Goal: Task Accomplishment & Management: Complete application form

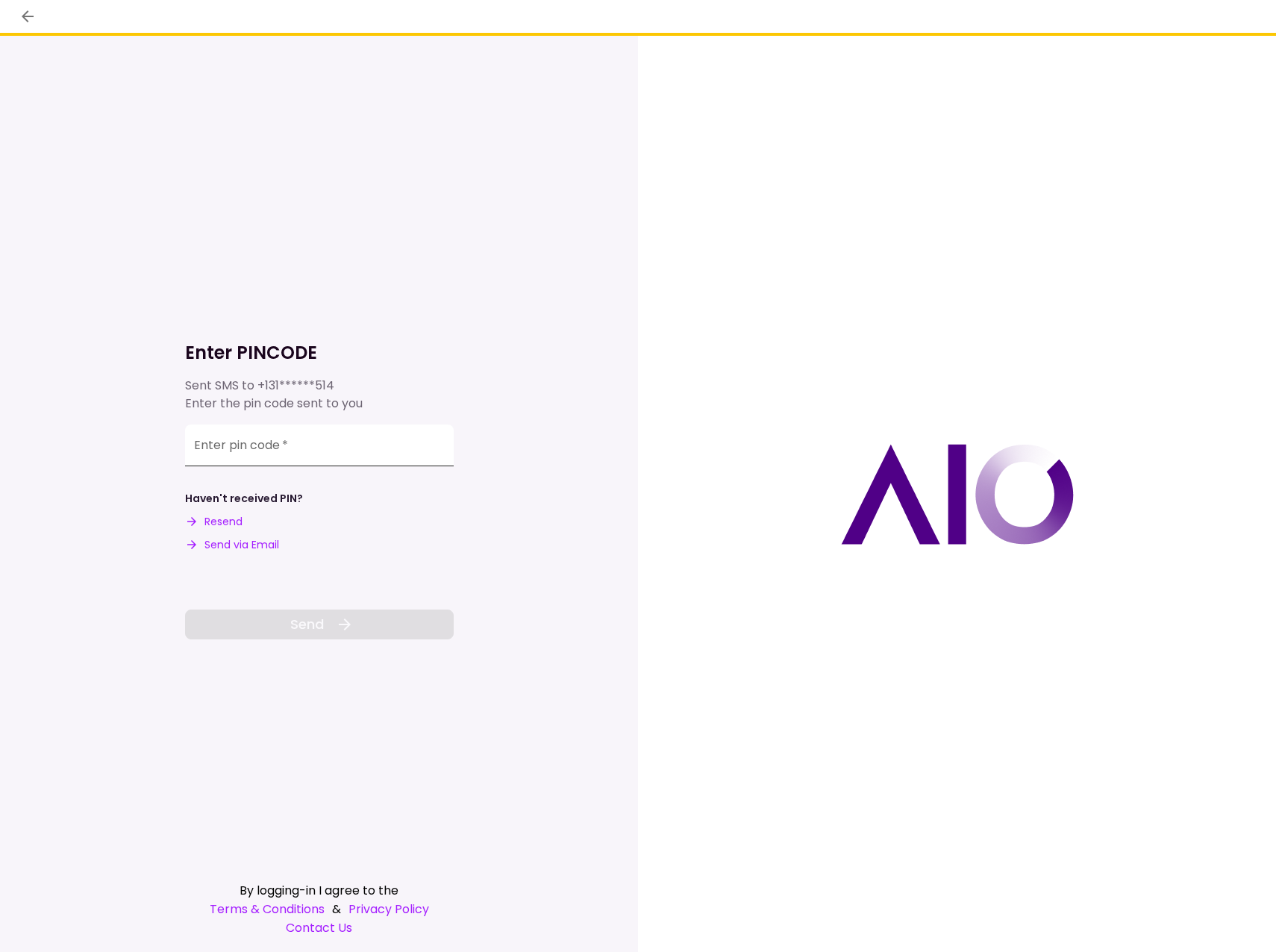
click at [236, 448] on input "Enter pin code   *" at bounding box center [319, 445] width 268 height 42
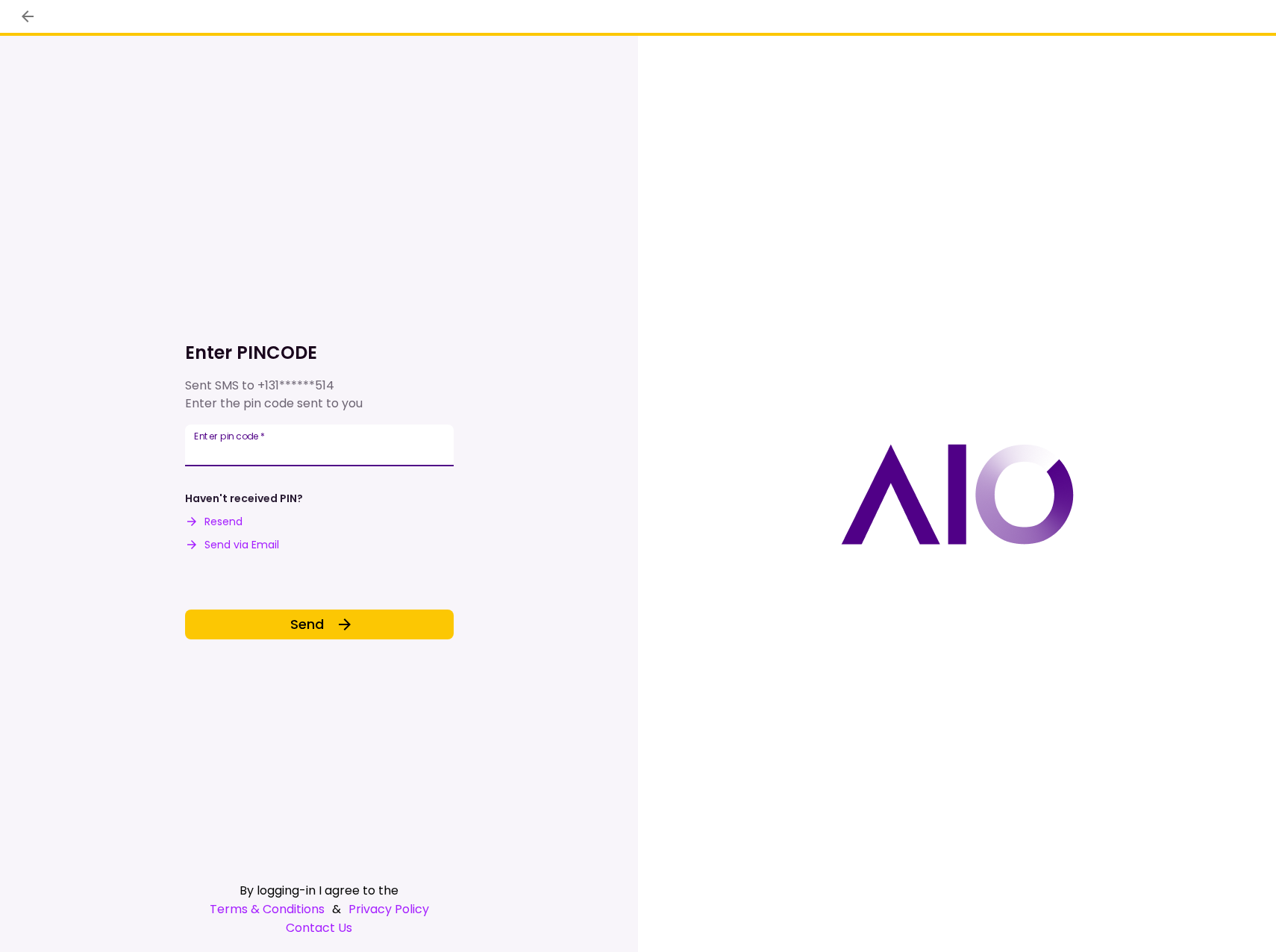
type input "******"
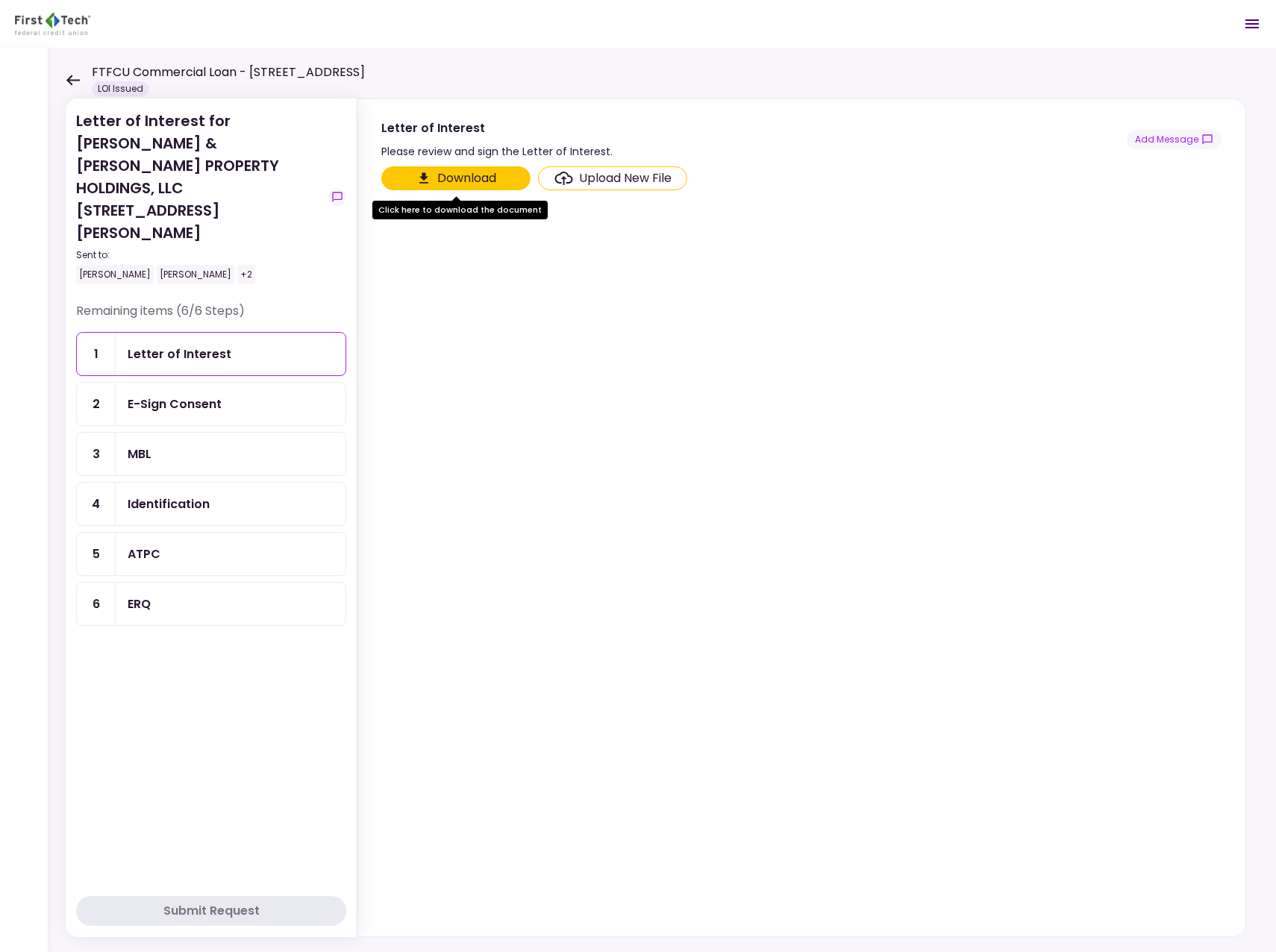
click at [141, 594] on div "ERQ" at bounding box center [139, 604] width 23 height 18
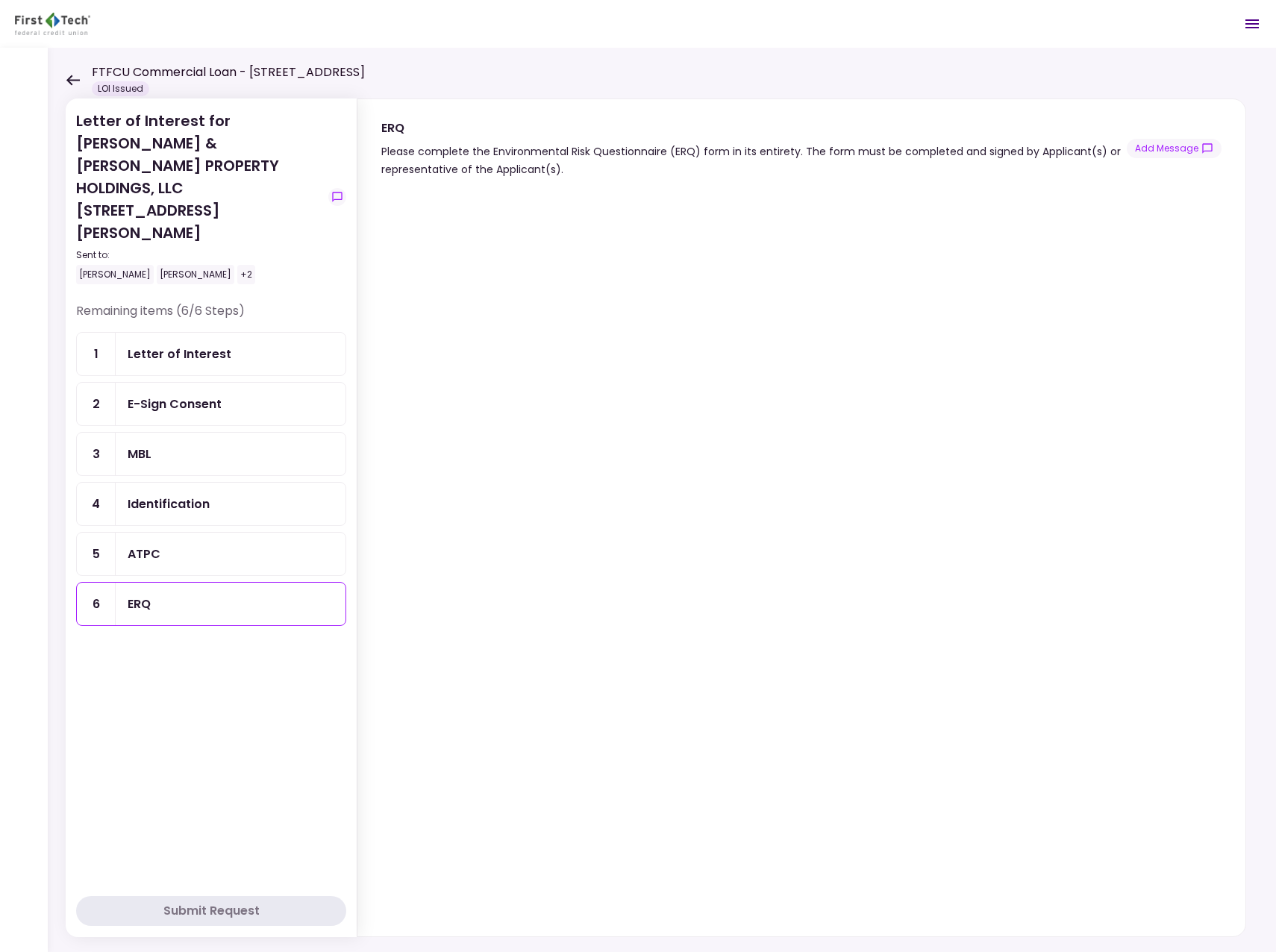
click at [202, 544] on div "ATPC" at bounding box center [231, 554] width 206 height 18
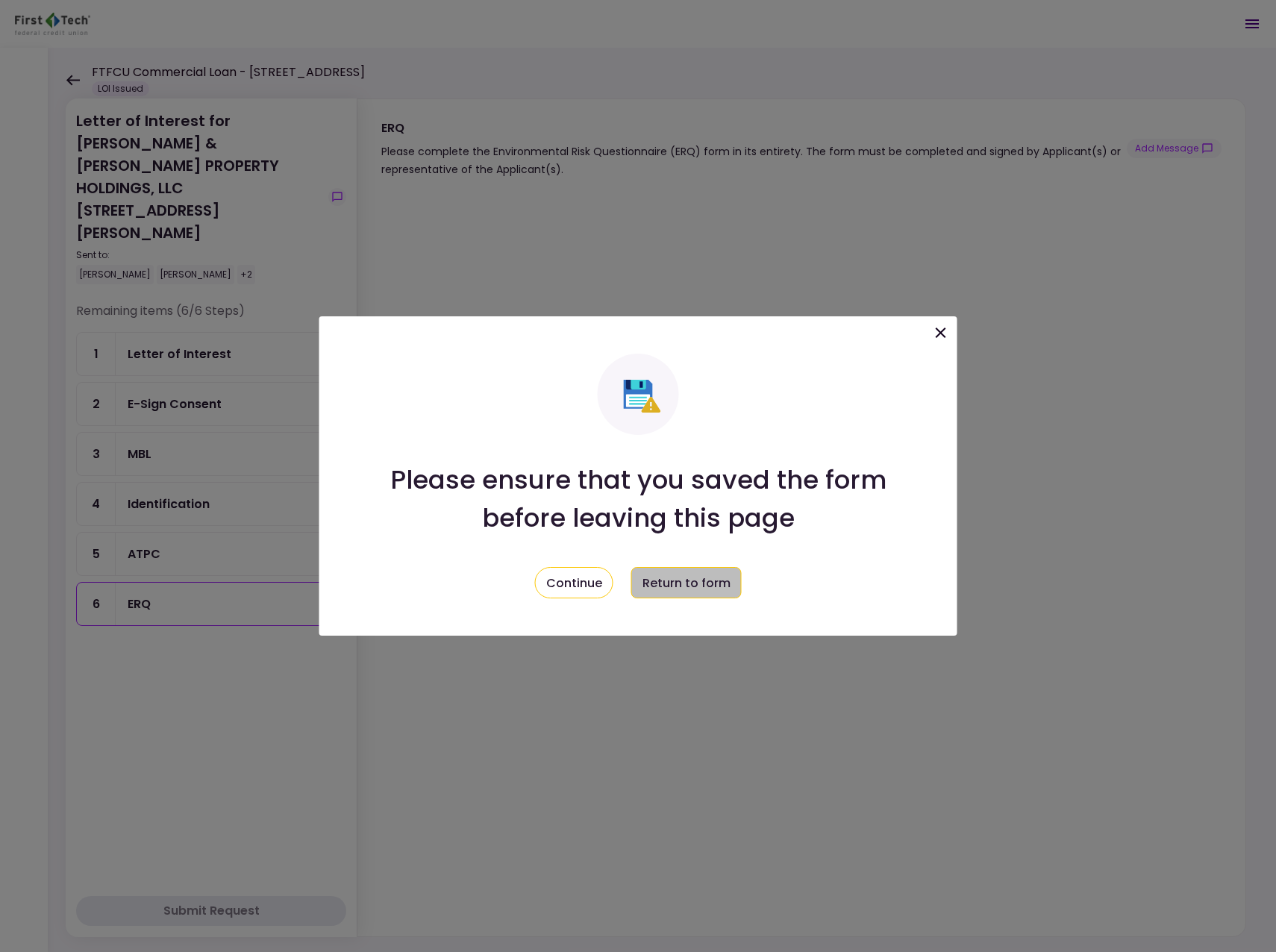
click at [688, 584] on button "Return to form" at bounding box center [687, 582] width 111 height 32
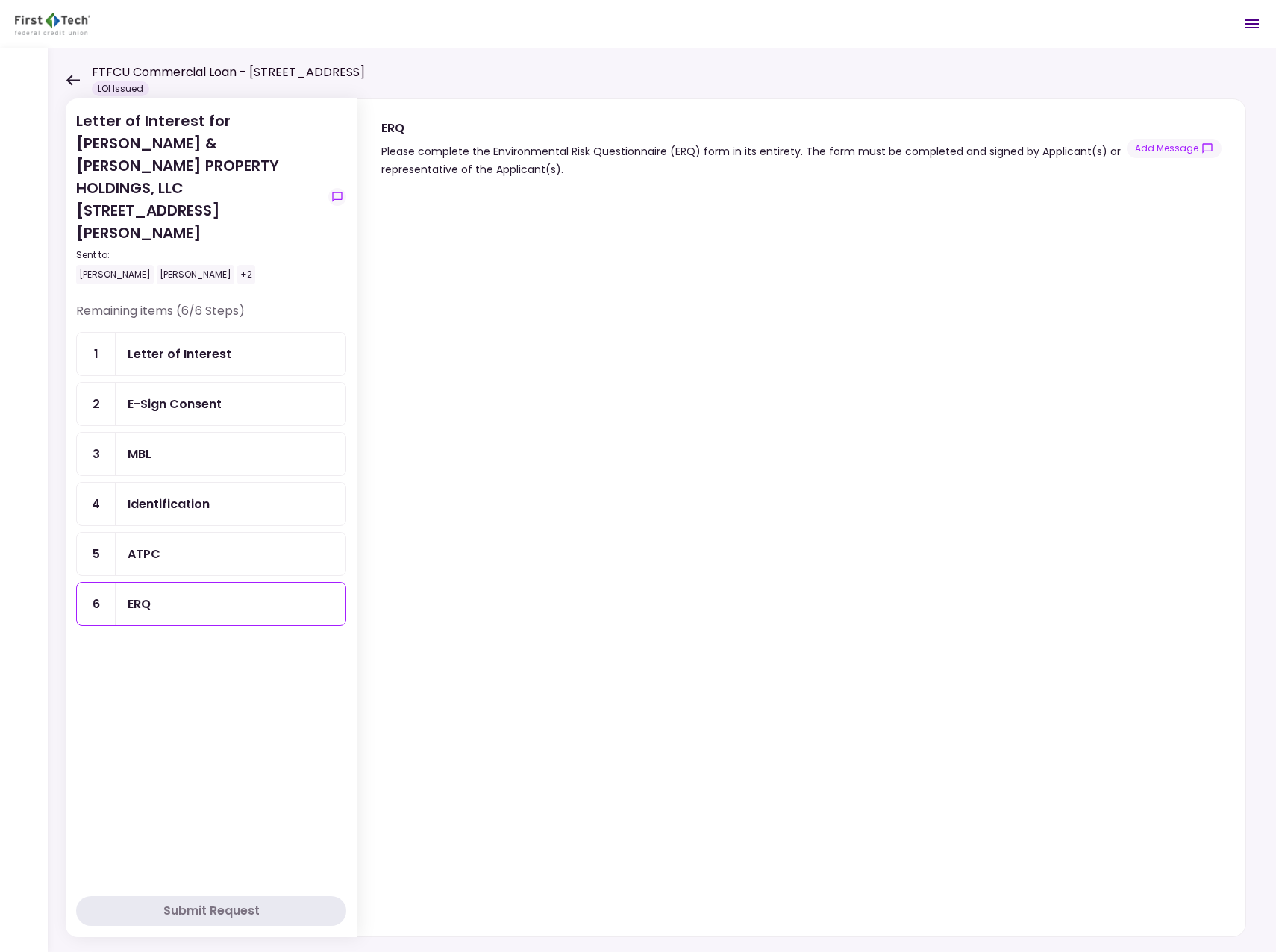
click at [150, 544] on div "ATPC" at bounding box center [144, 554] width 33 height 18
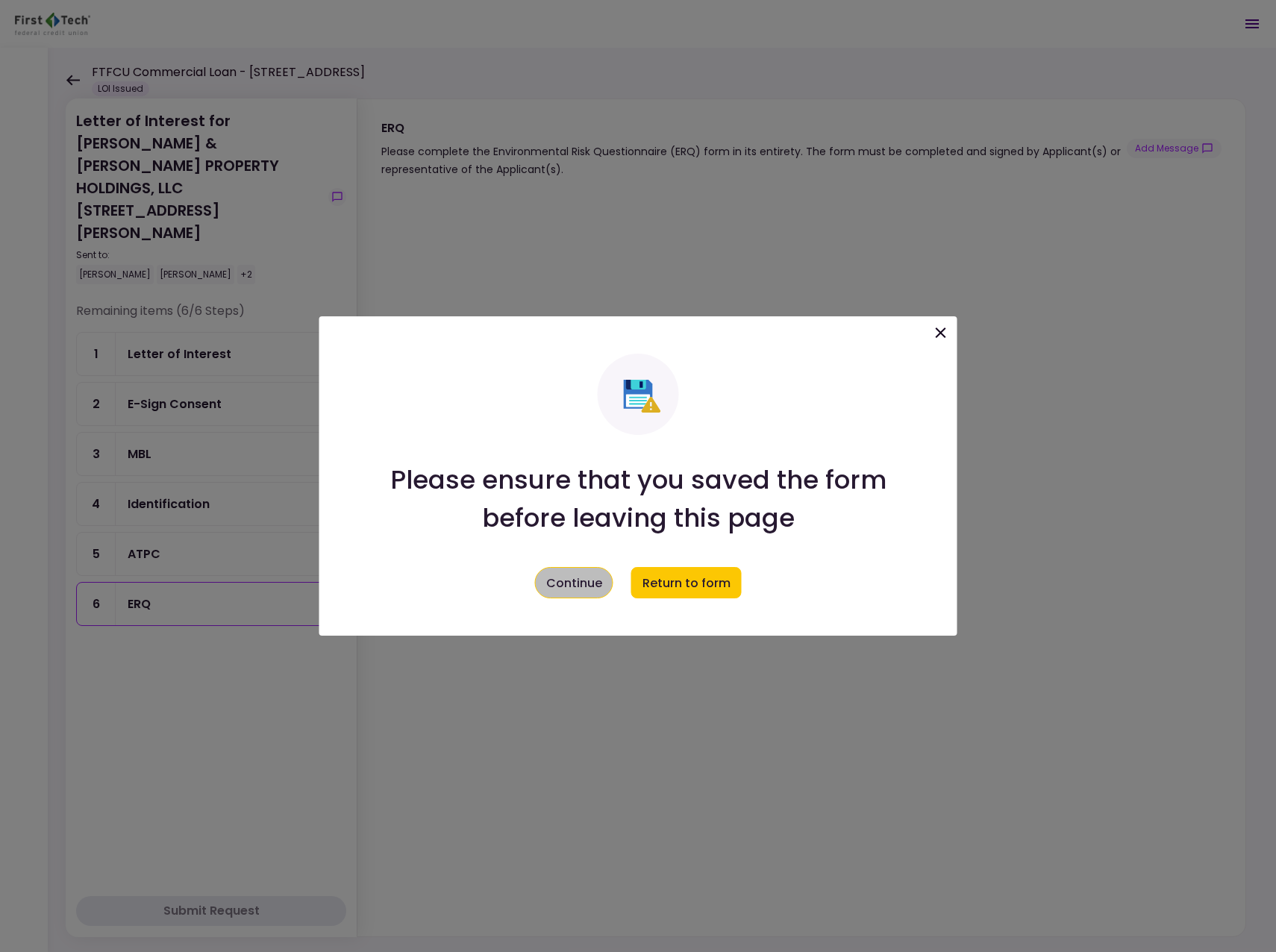
click at [596, 579] on button "Continue" at bounding box center [575, 582] width 78 height 32
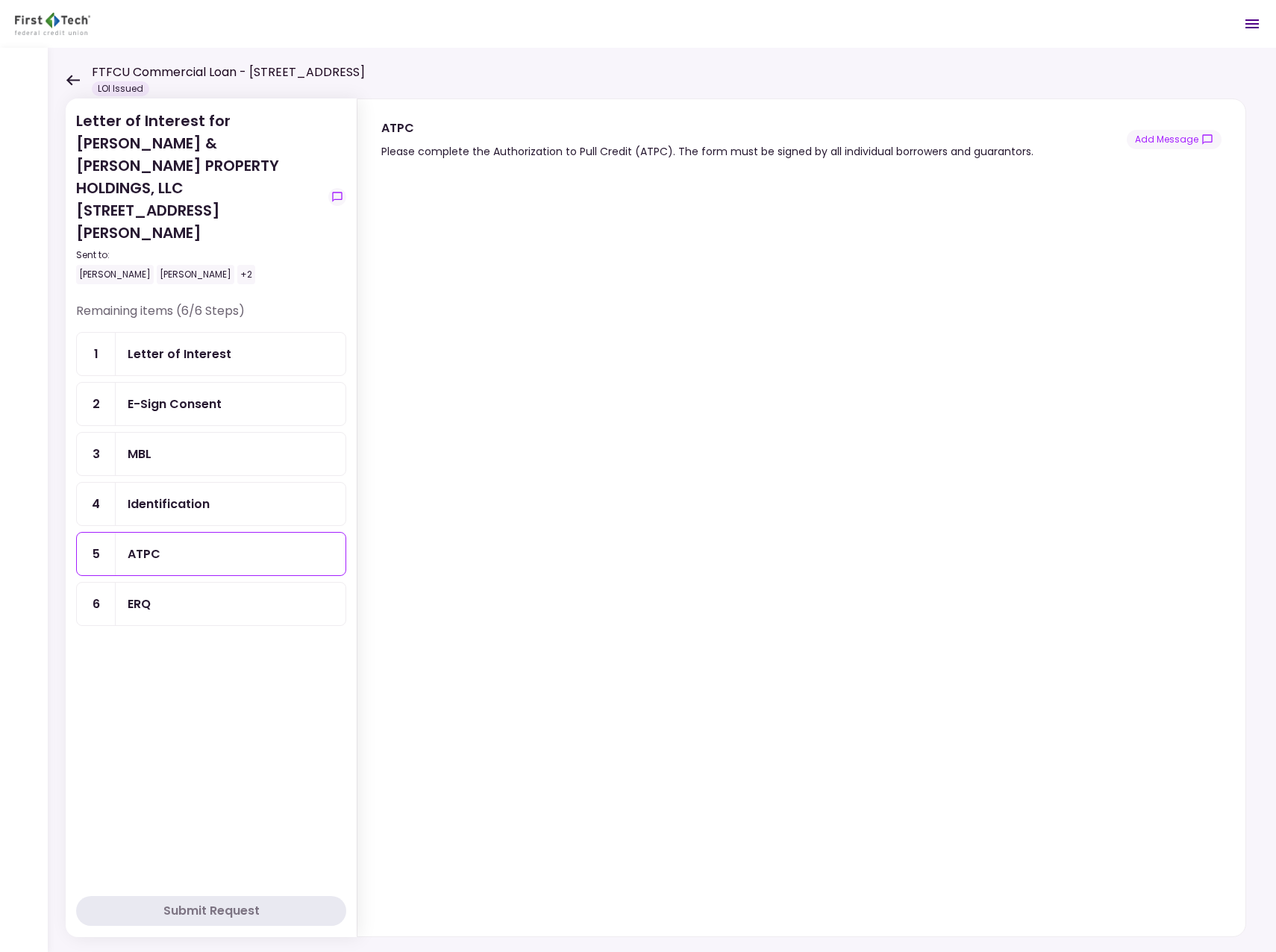
click at [74, 75] on icon at bounding box center [72, 80] width 14 height 12
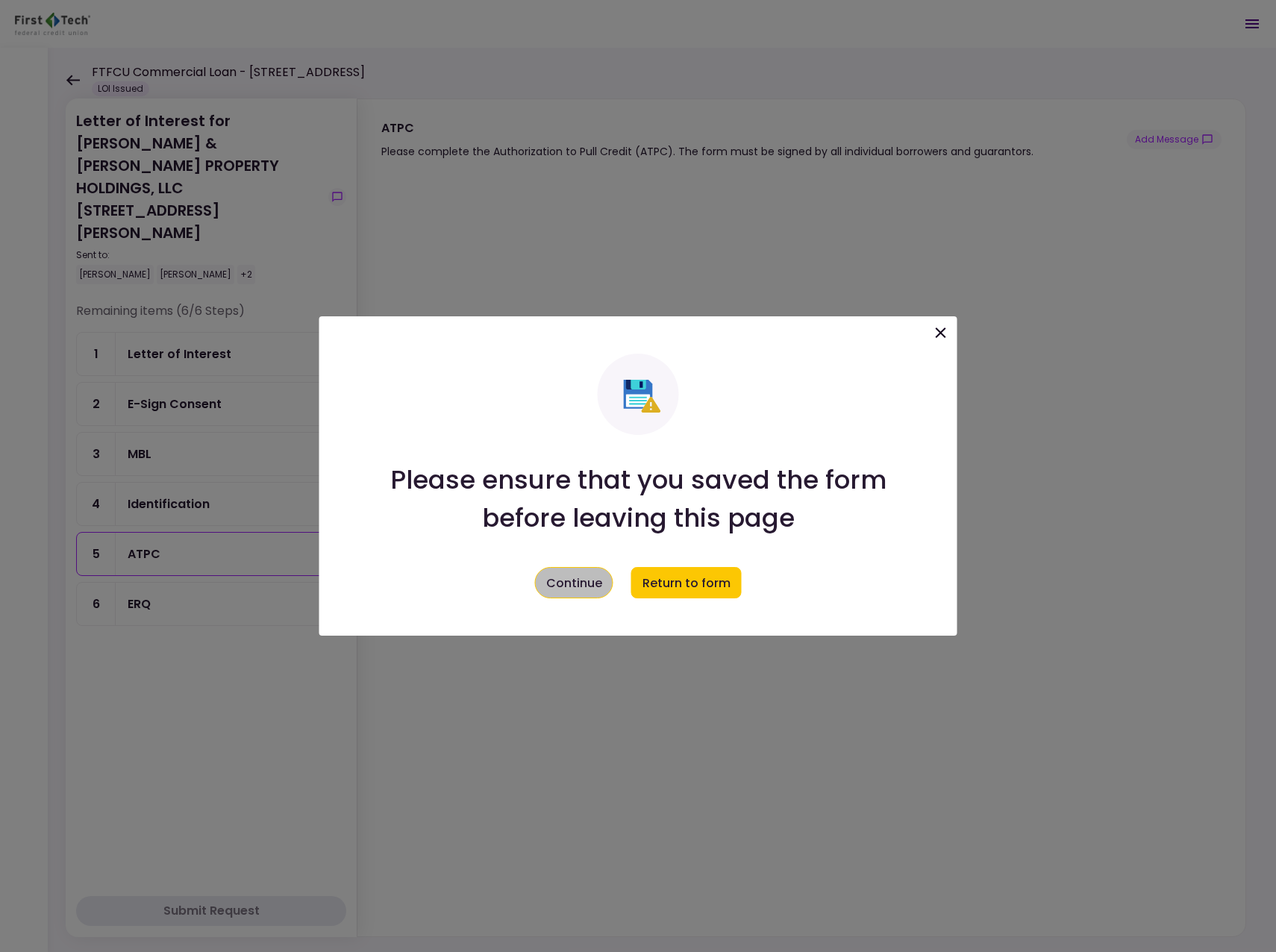
click at [544, 583] on button "Continue" at bounding box center [575, 582] width 78 height 32
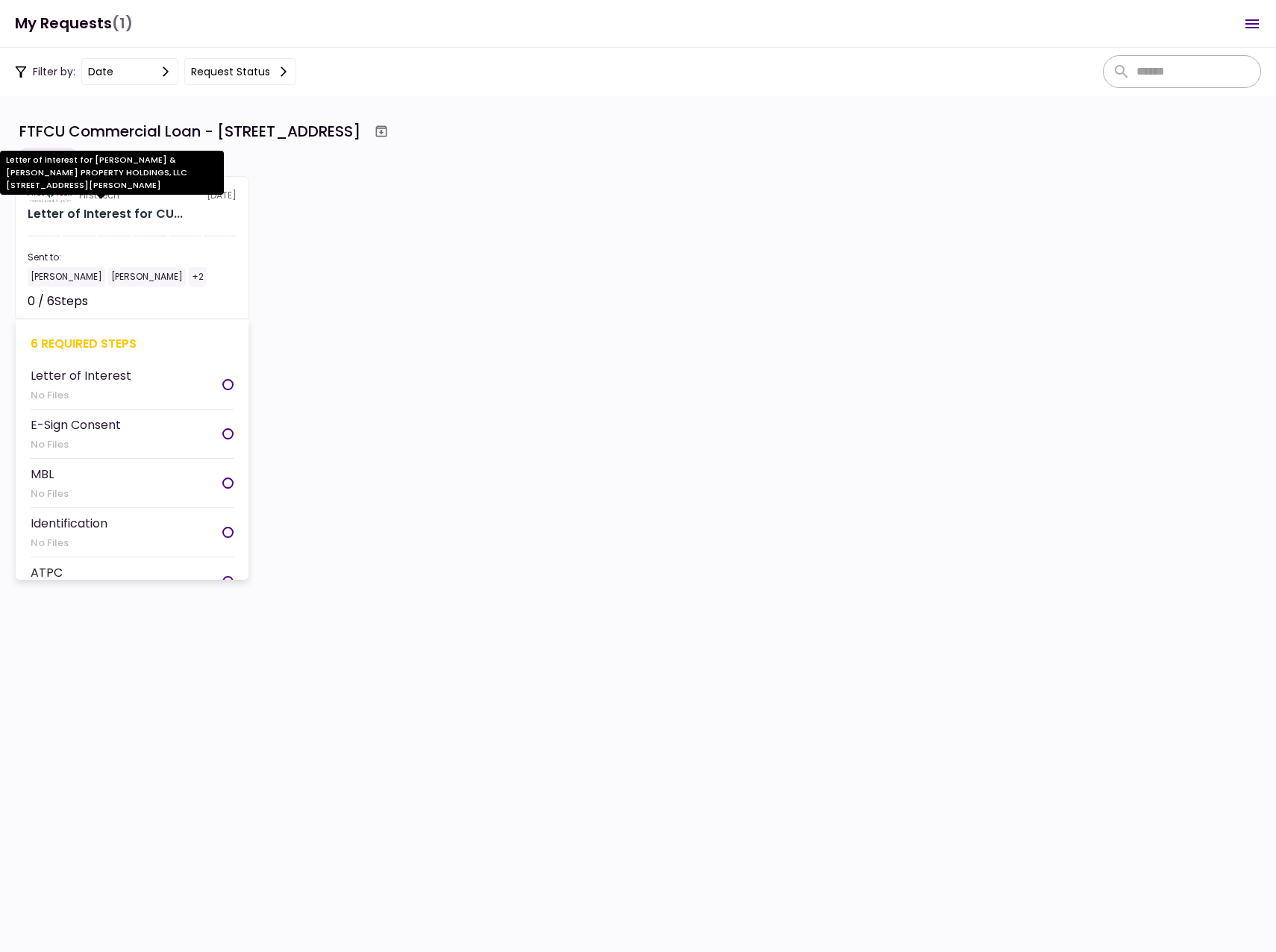
click at [61, 211] on div "Letter of Interest for CU..." at bounding box center [105, 214] width 155 height 18
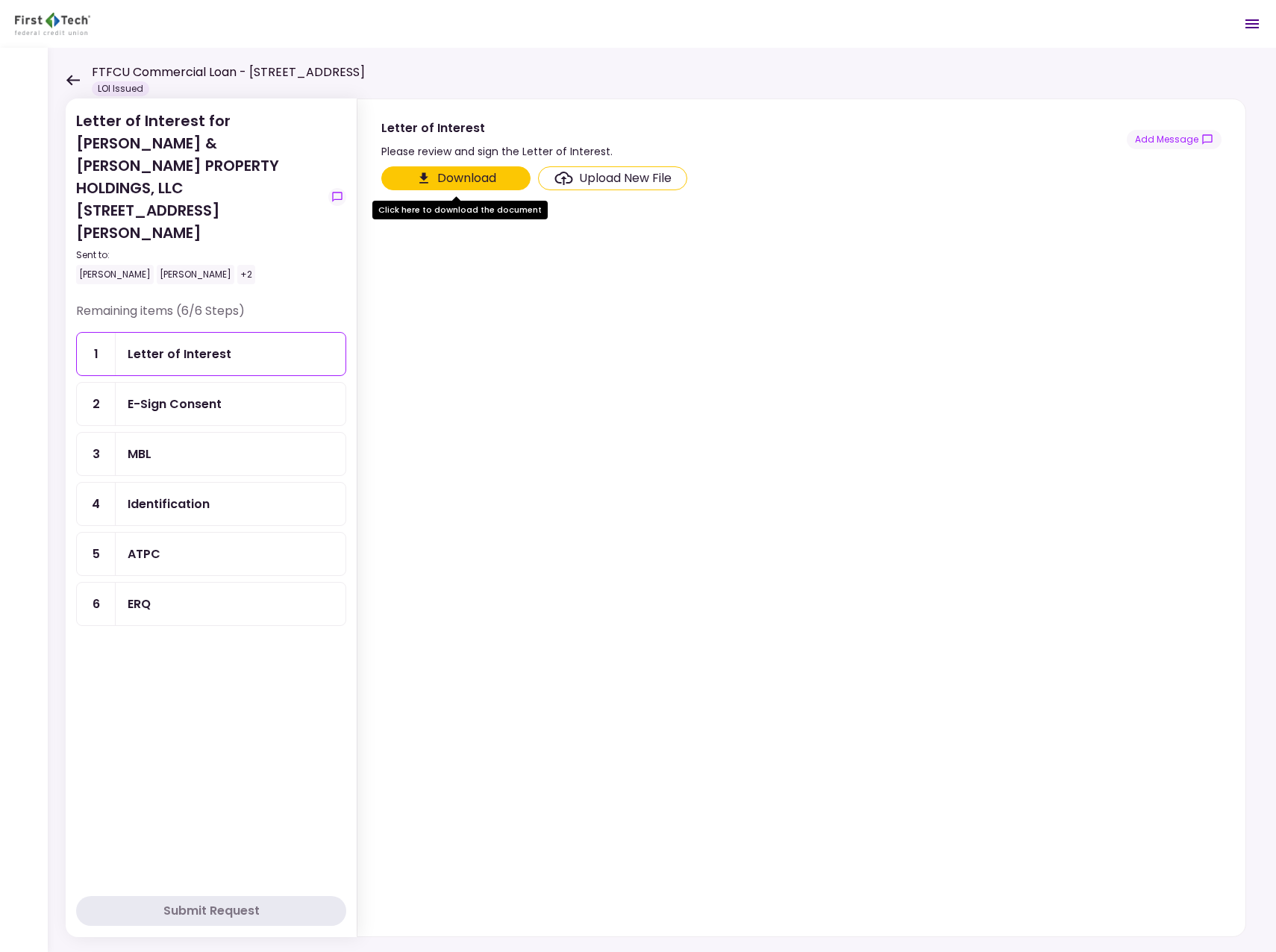
click at [234, 345] on div "Letter of Interest" at bounding box center [231, 354] width 206 height 18
click at [474, 180] on button "Download" at bounding box center [456, 178] width 149 height 24
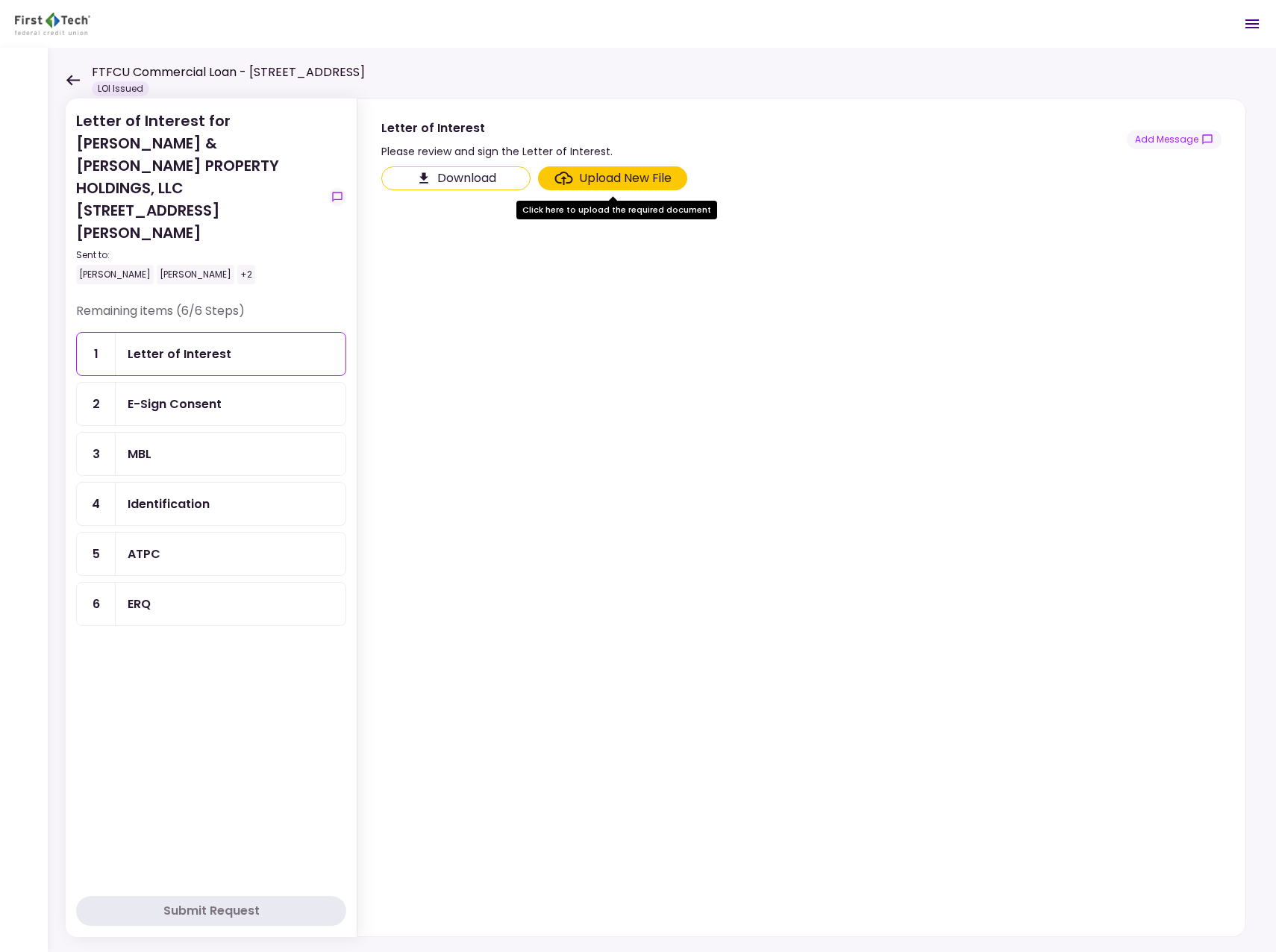
click at [191, 533] on div "ATPC" at bounding box center [230, 554] width 230 height 42
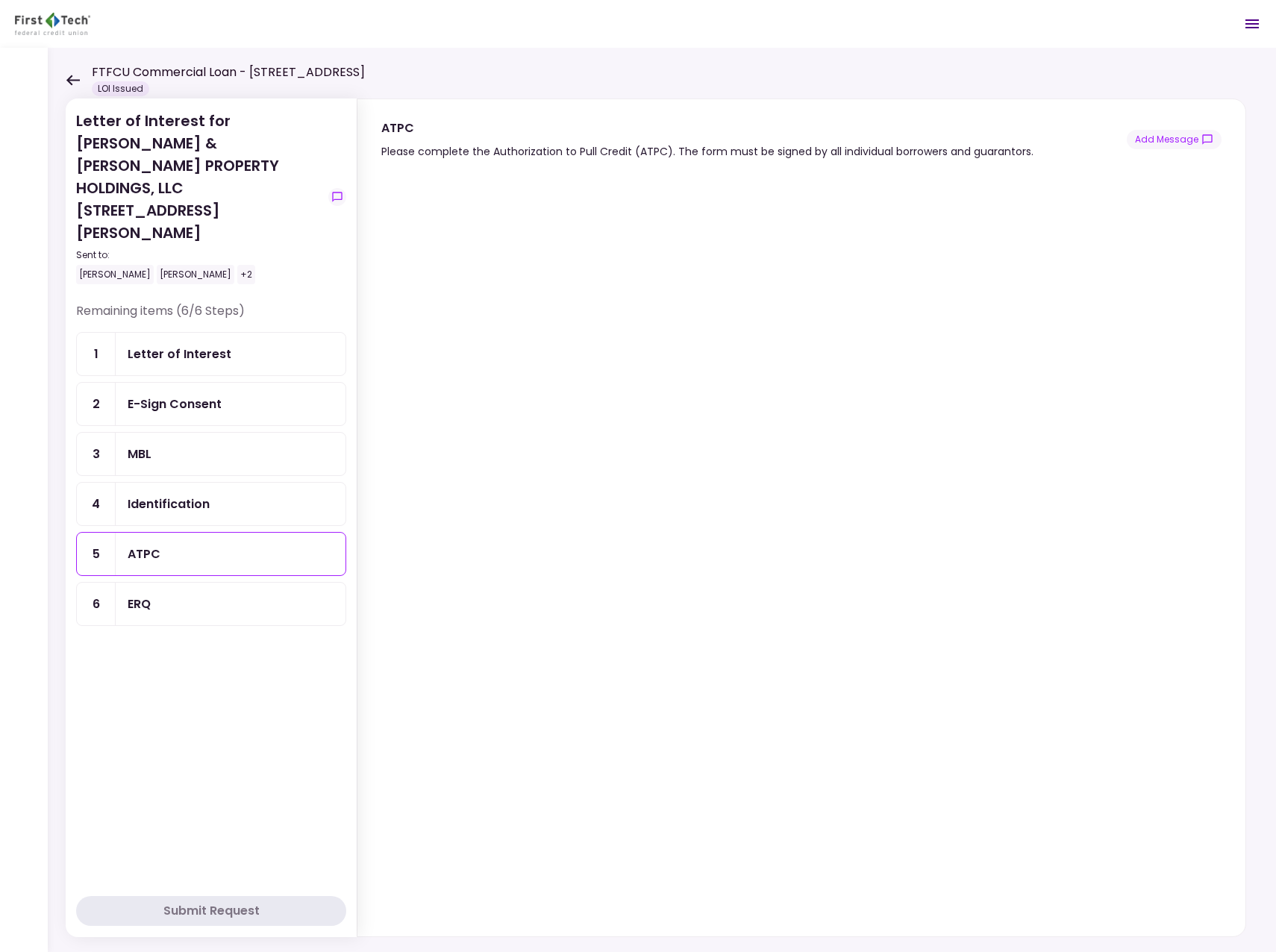
click at [215, 494] on div "Identification" at bounding box center [231, 504] width 206 height 18
click at [212, 444] on div "MBL" at bounding box center [231, 454] width 206 height 18
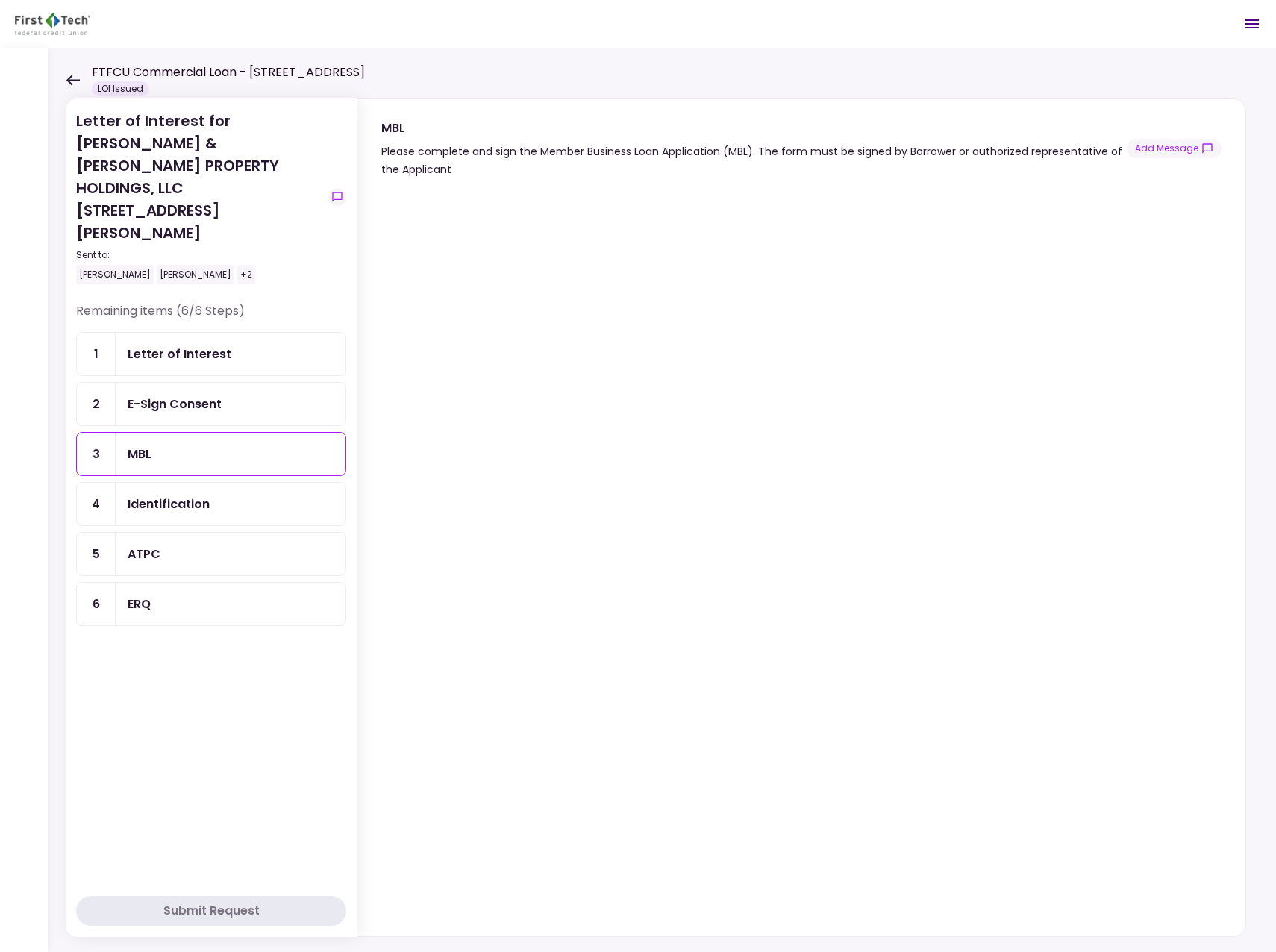
click at [186, 345] on div "Letter of Interest" at bounding box center [179, 354] width 104 height 18
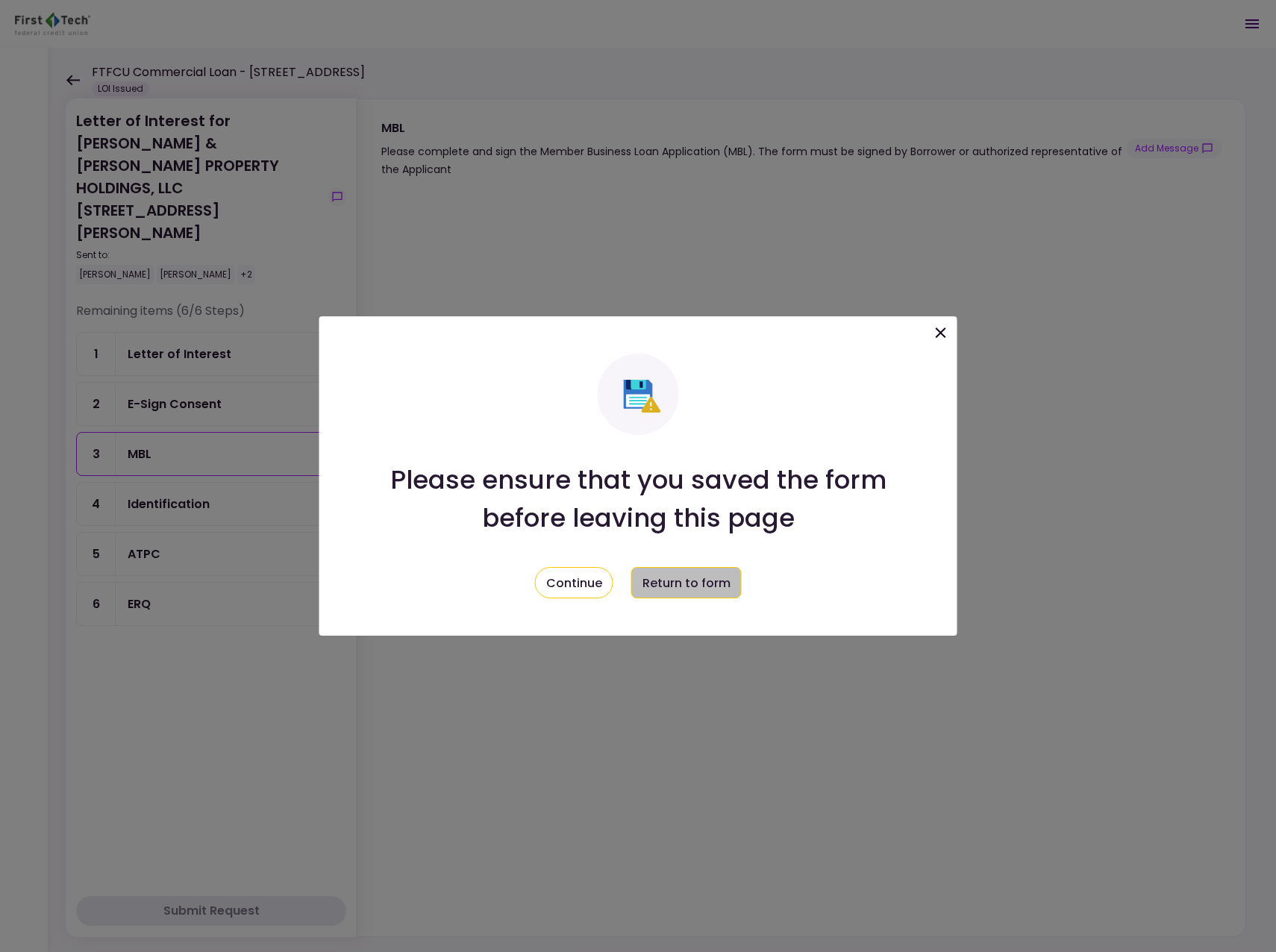
click at [697, 578] on button "Return to form" at bounding box center [687, 582] width 111 height 32
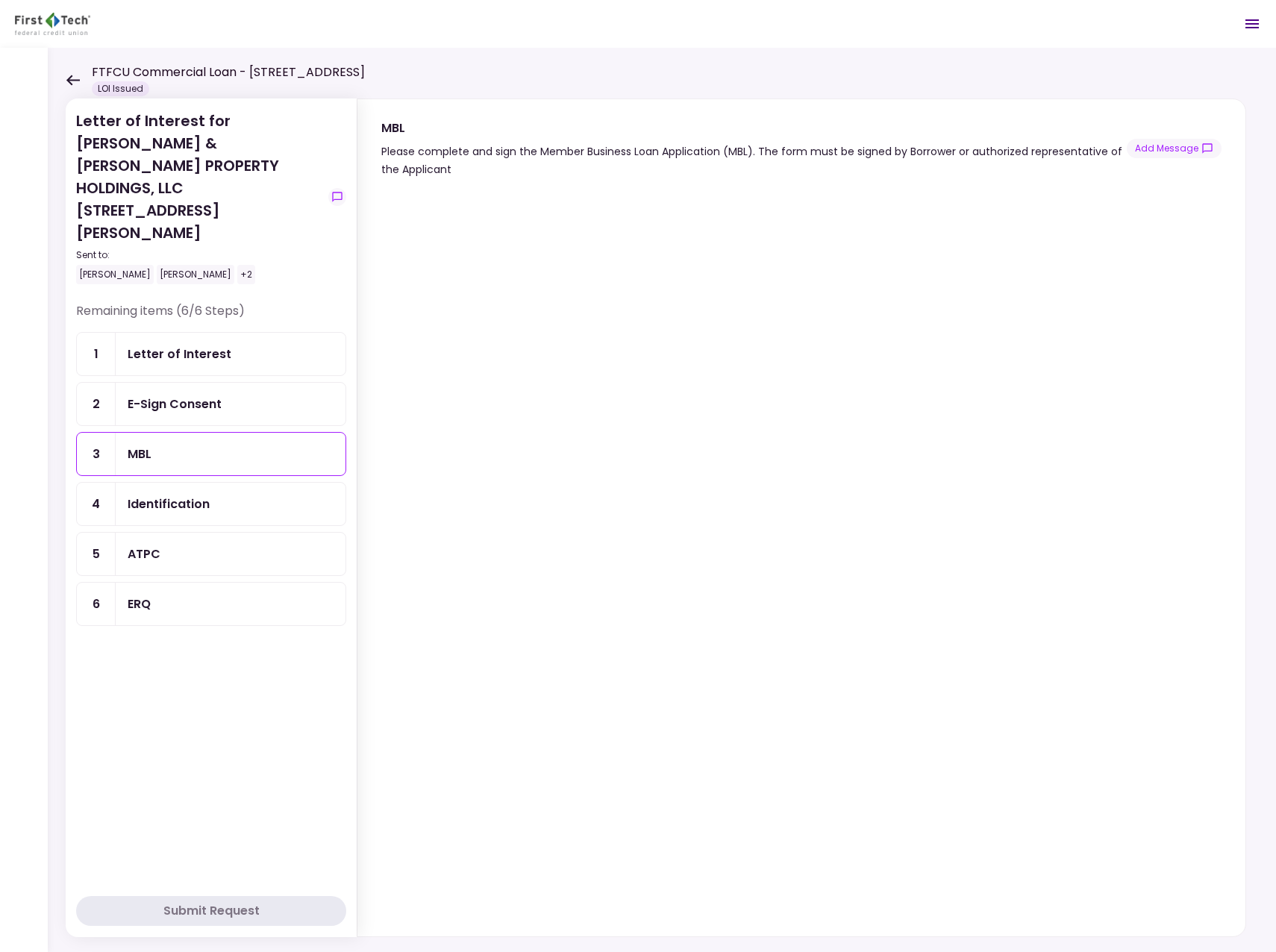
click at [237, 265] on div "+2" at bounding box center [245, 274] width 18 height 19
click at [163, 544] on div "ATPC" at bounding box center [231, 554] width 206 height 18
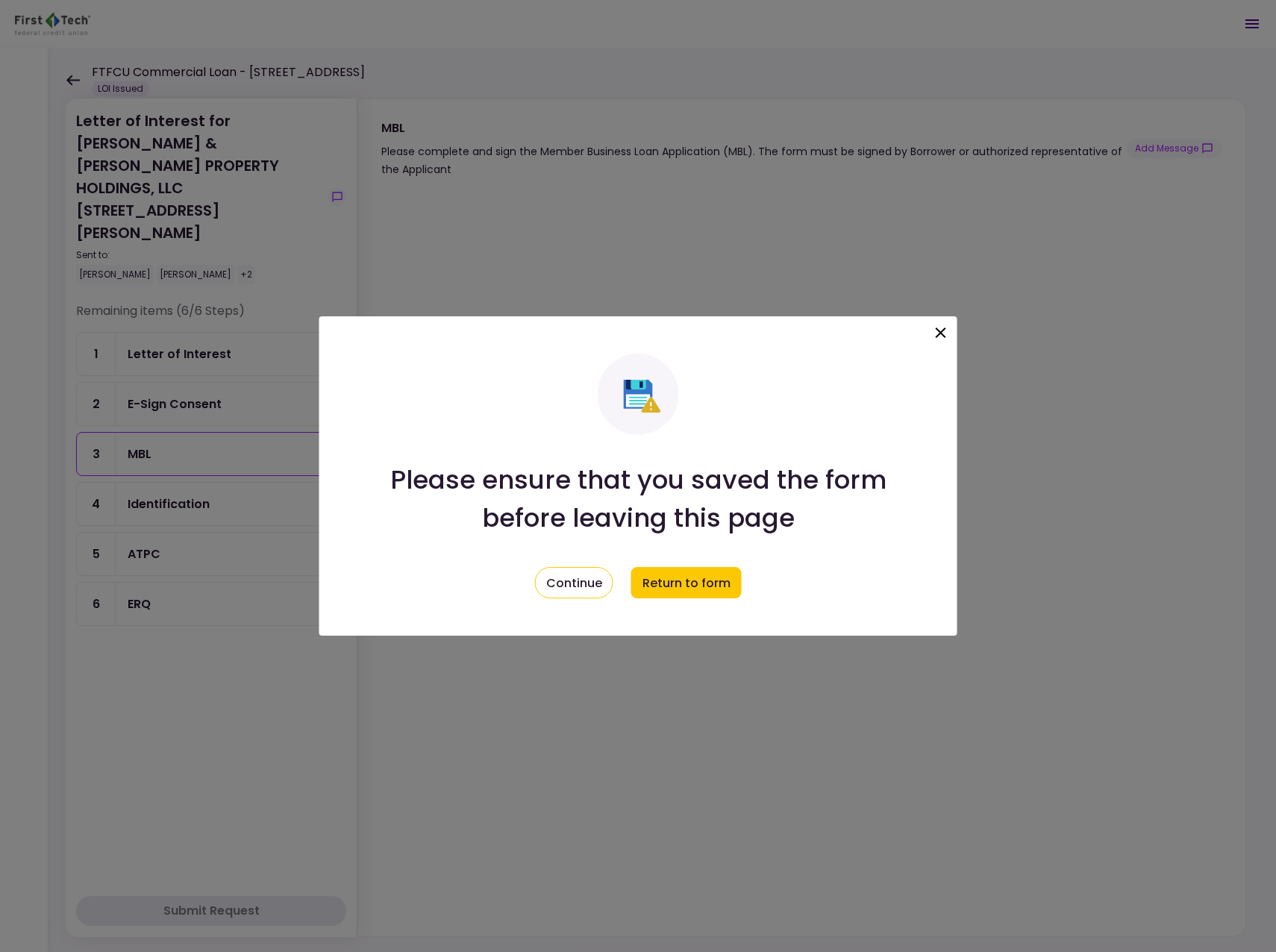
click at [938, 330] on icon at bounding box center [941, 332] width 18 height 18
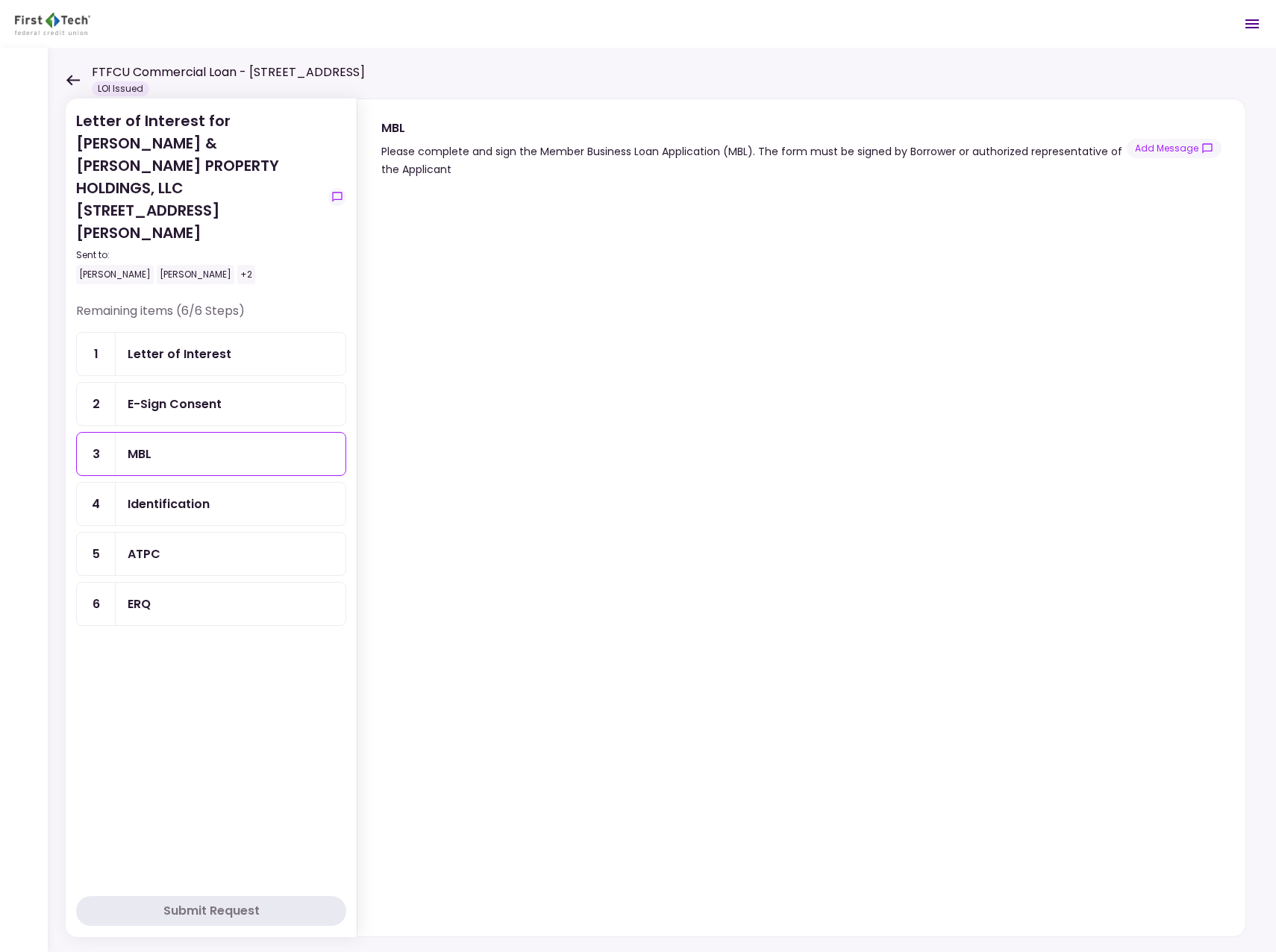
click at [237, 265] on div "+2" at bounding box center [245, 274] width 18 height 19
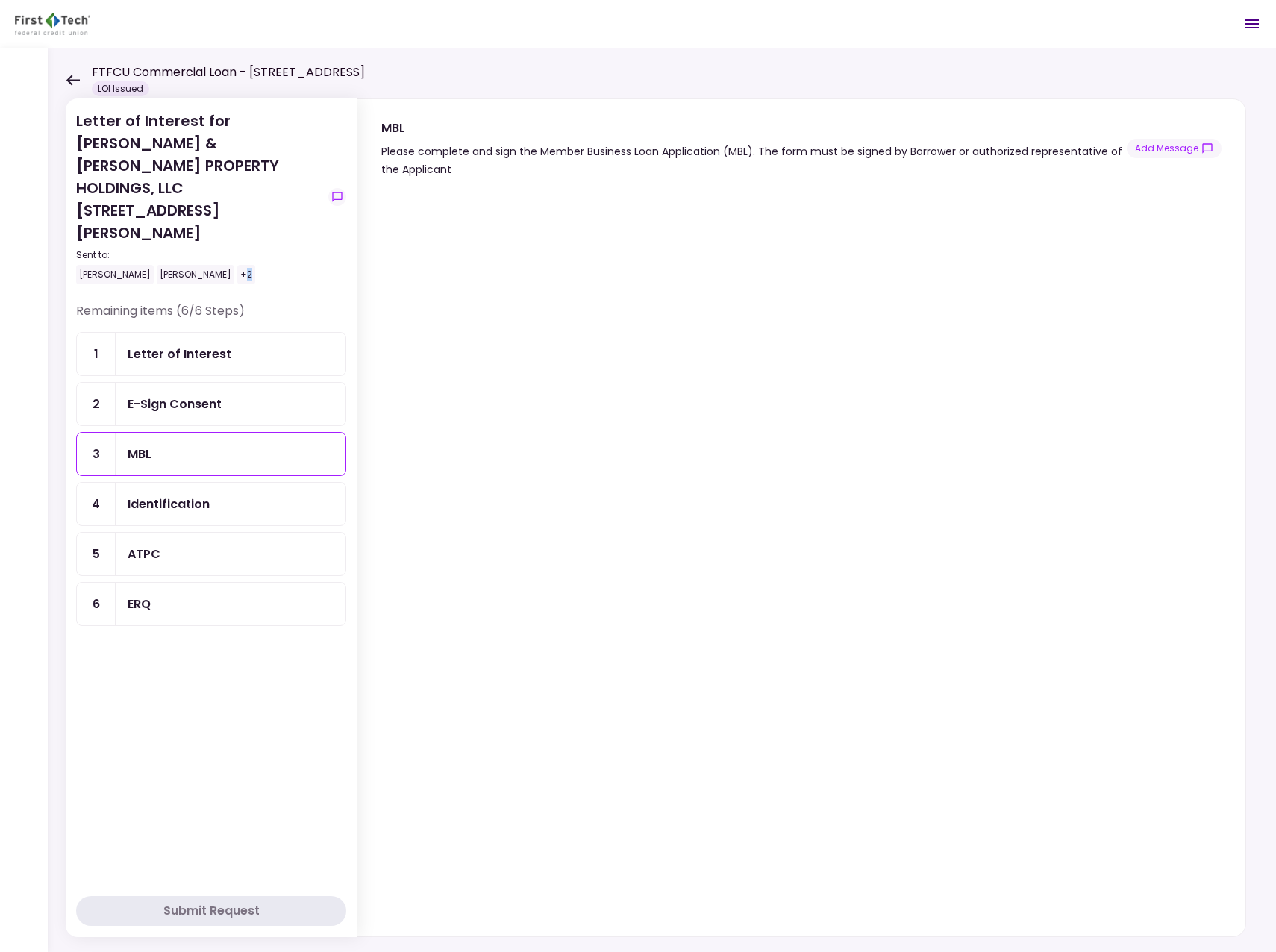
click at [237, 265] on div "+2" at bounding box center [245, 274] width 18 height 19
click at [170, 544] on div "ATPC" at bounding box center [231, 554] width 206 height 18
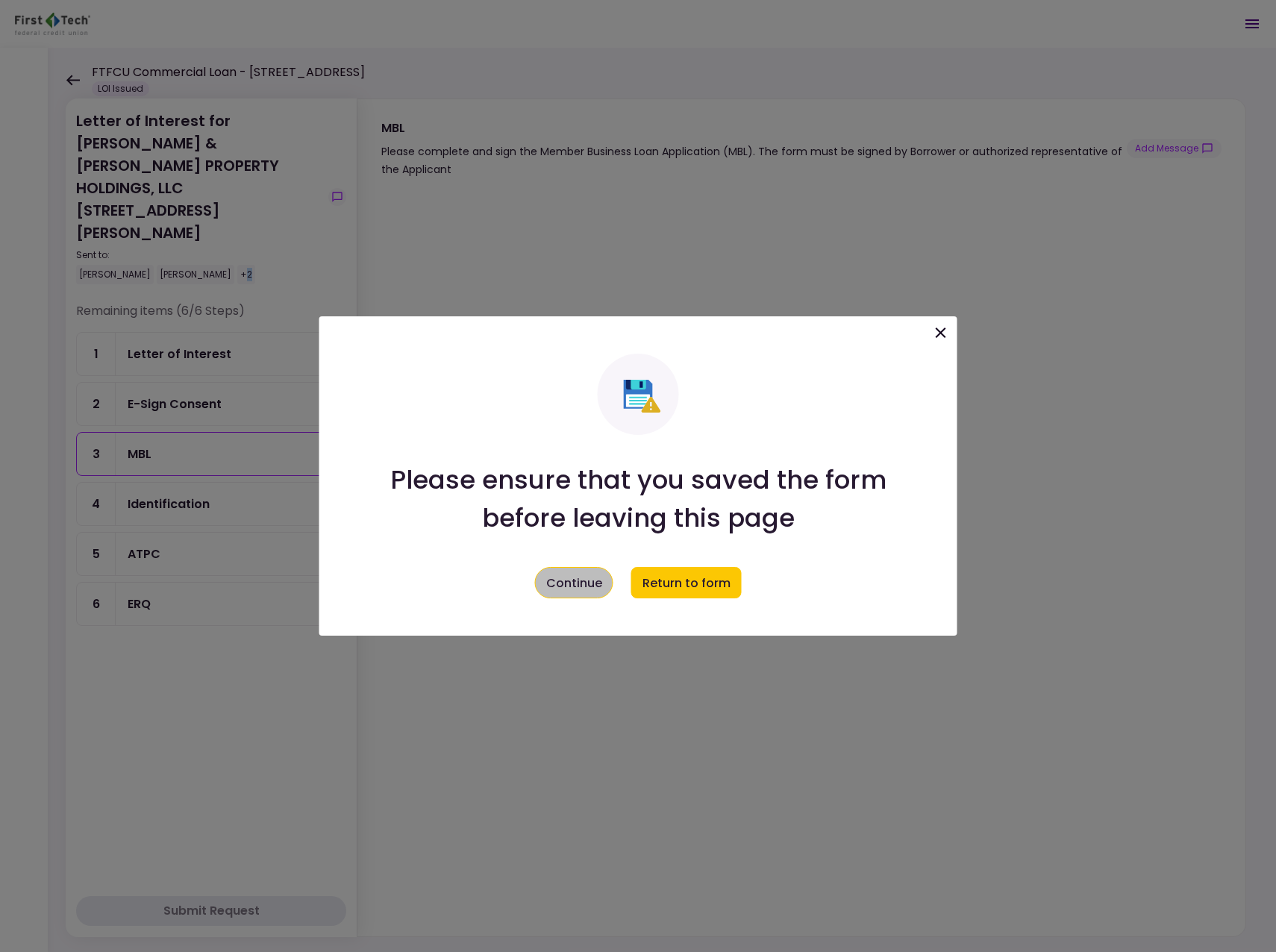
click at [565, 581] on button "Continue" at bounding box center [575, 582] width 78 height 32
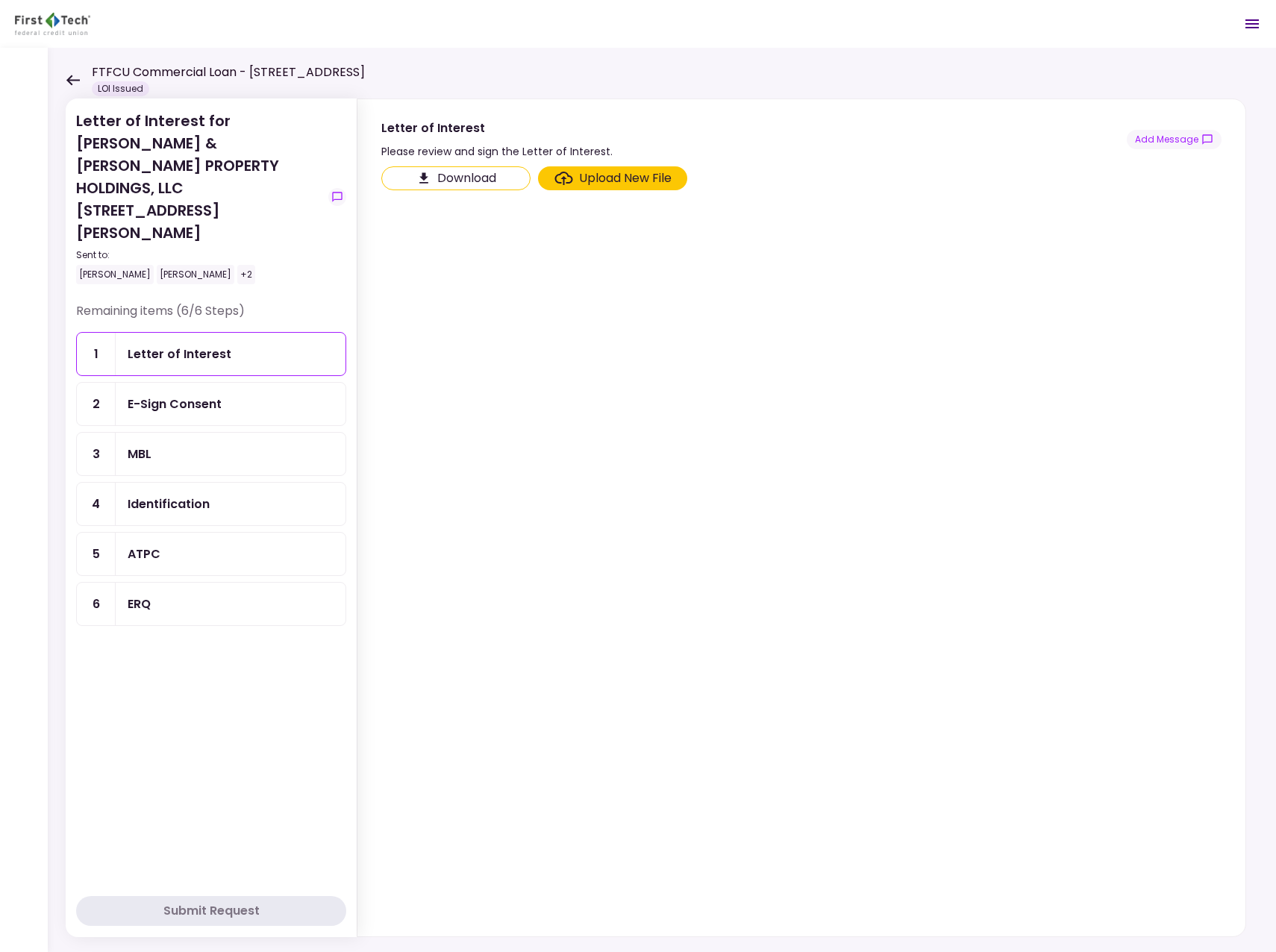
click at [188, 544] on div "ATPC" at bounding box center [231, 554] width 206 height 18
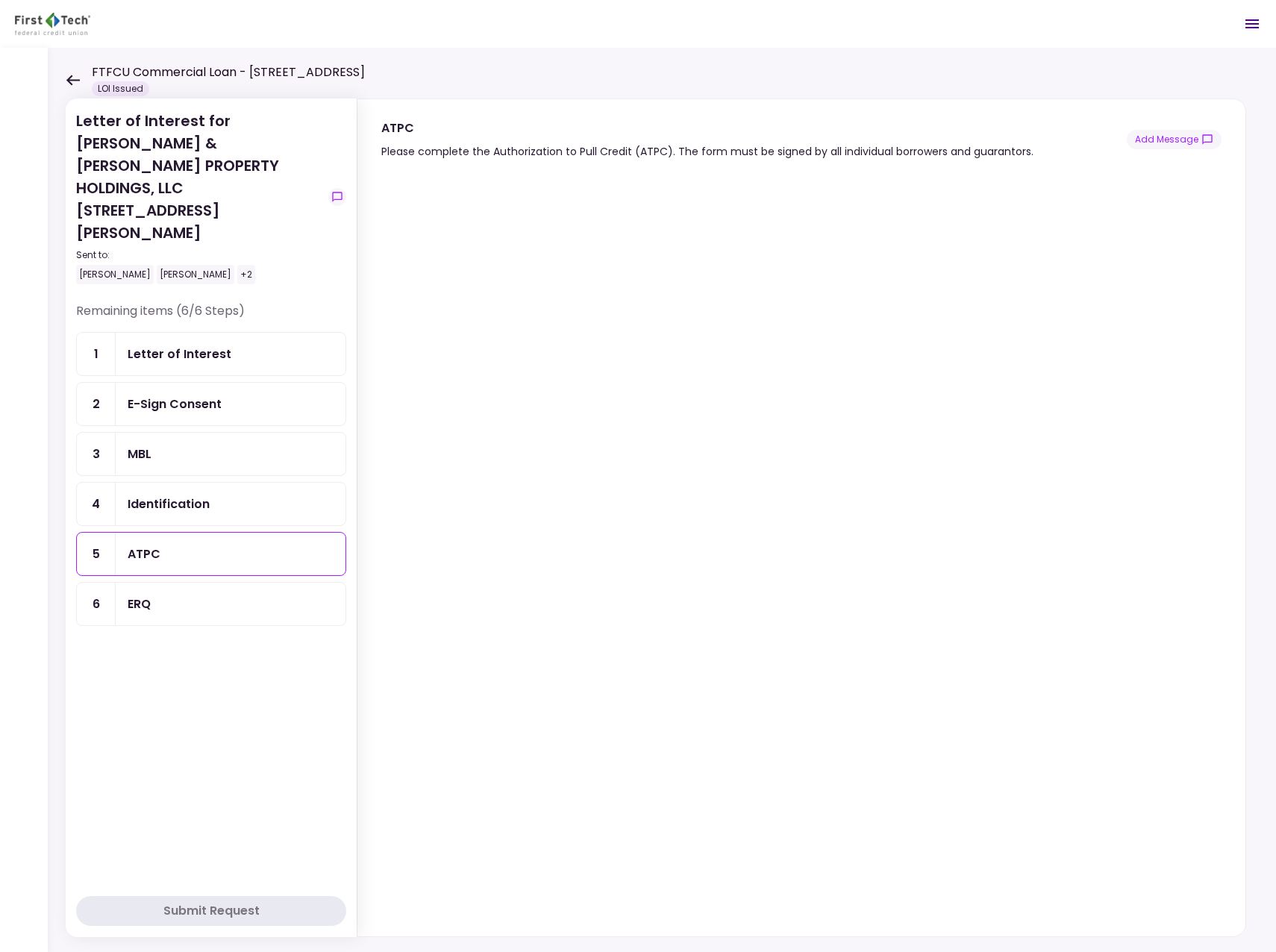
click at [72, 79] on icon at bounding box center [72, 80] width 13 height 11
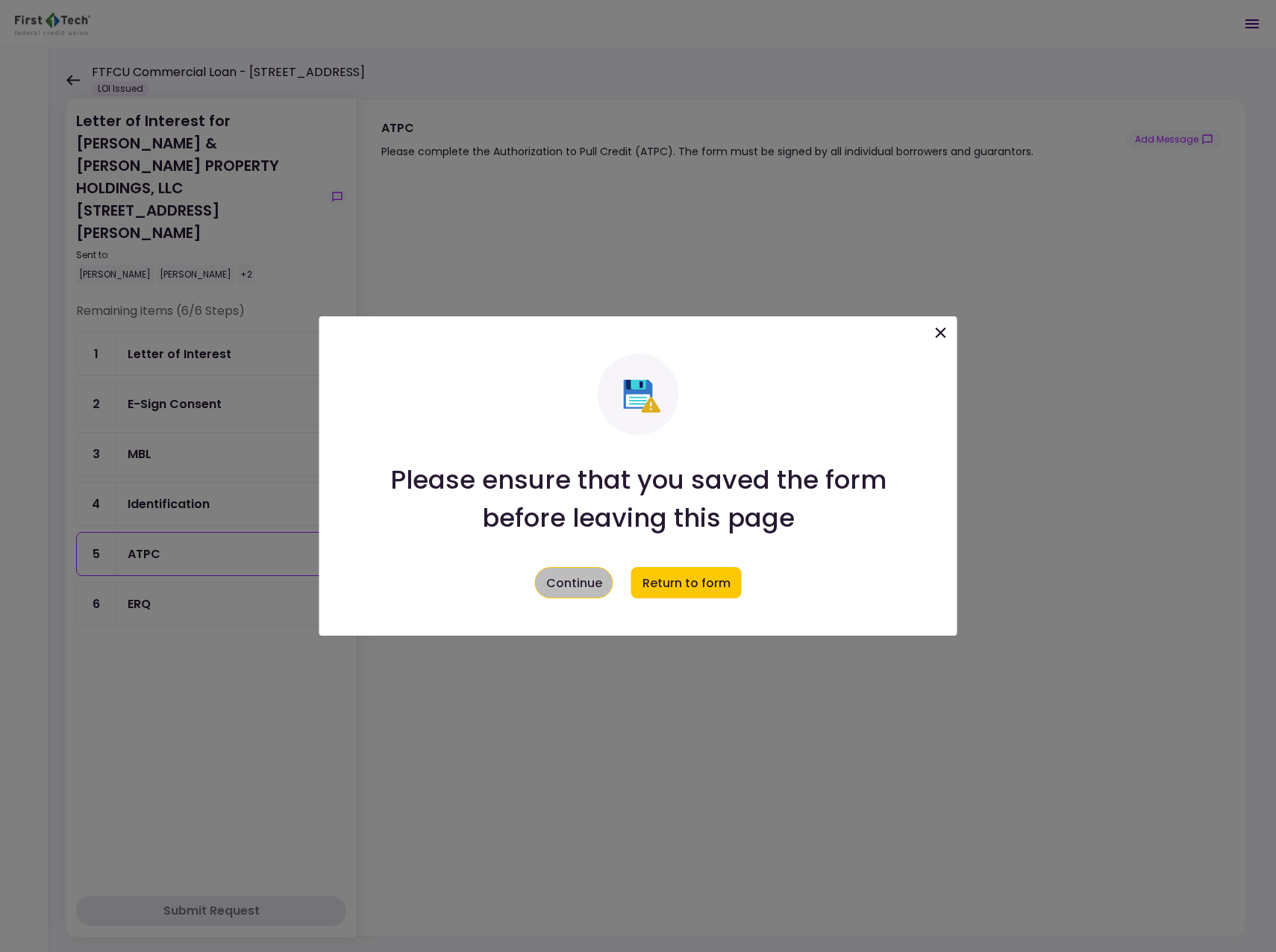
click at [595, 585] on button "Continue" at bounding box center [575, 582] width 78 height 32
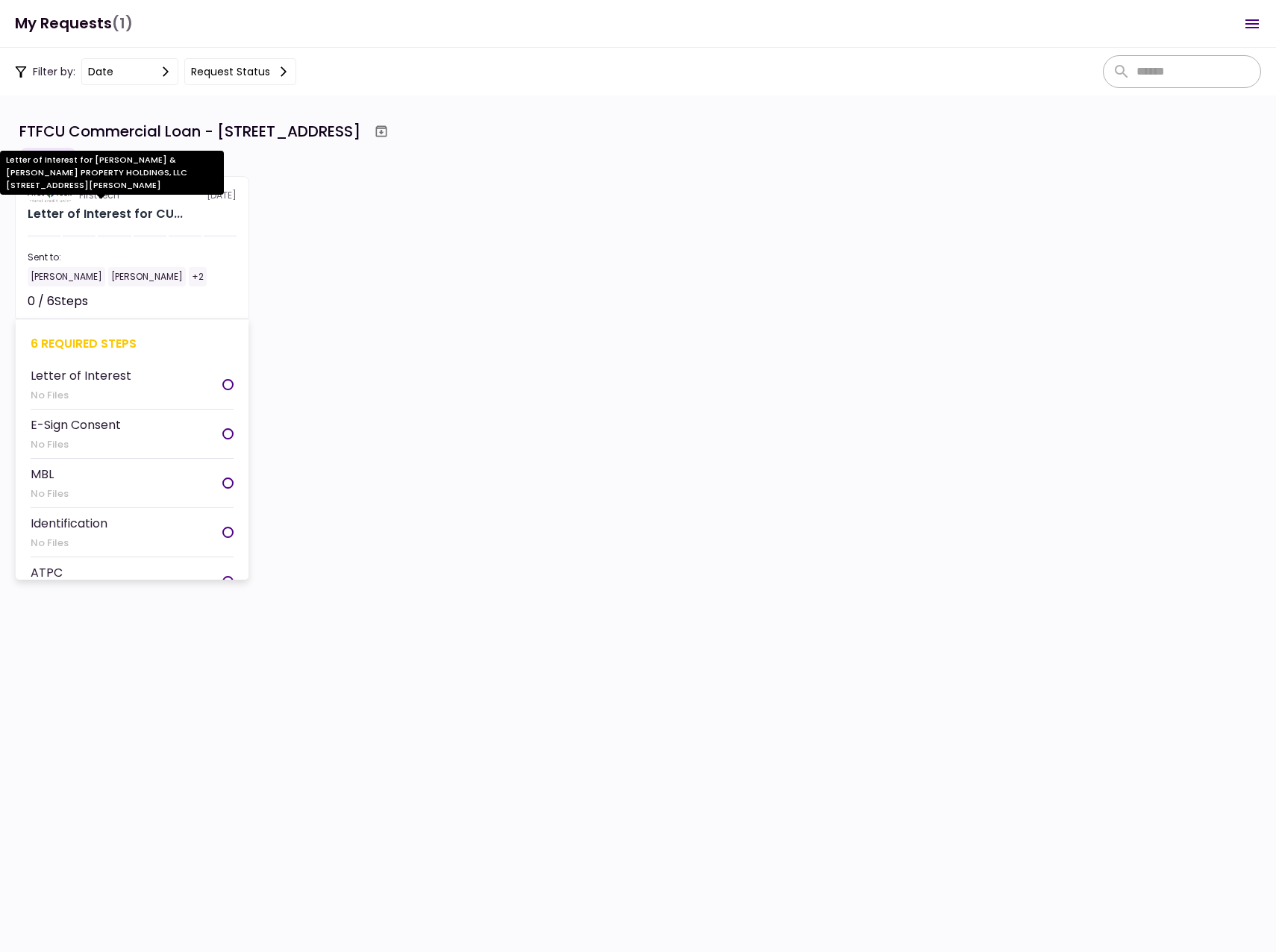
click at [80, 215] on div "Letter of Interest for CU..." at bounding box center [105, 214] width 155 height 18
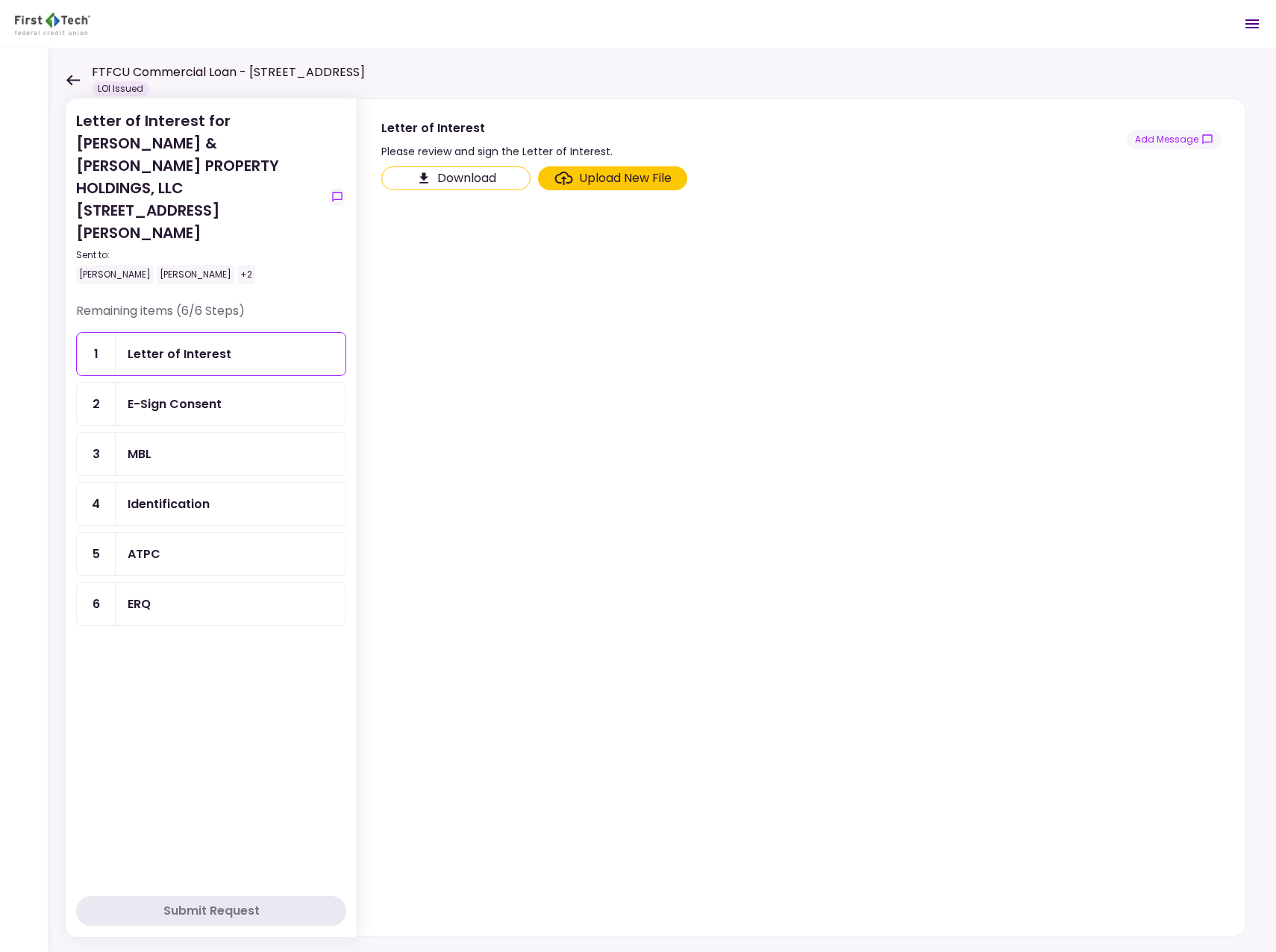
click at [192, 544] on div "ATPC" at bounding box center [231, 554] width 206 height 18
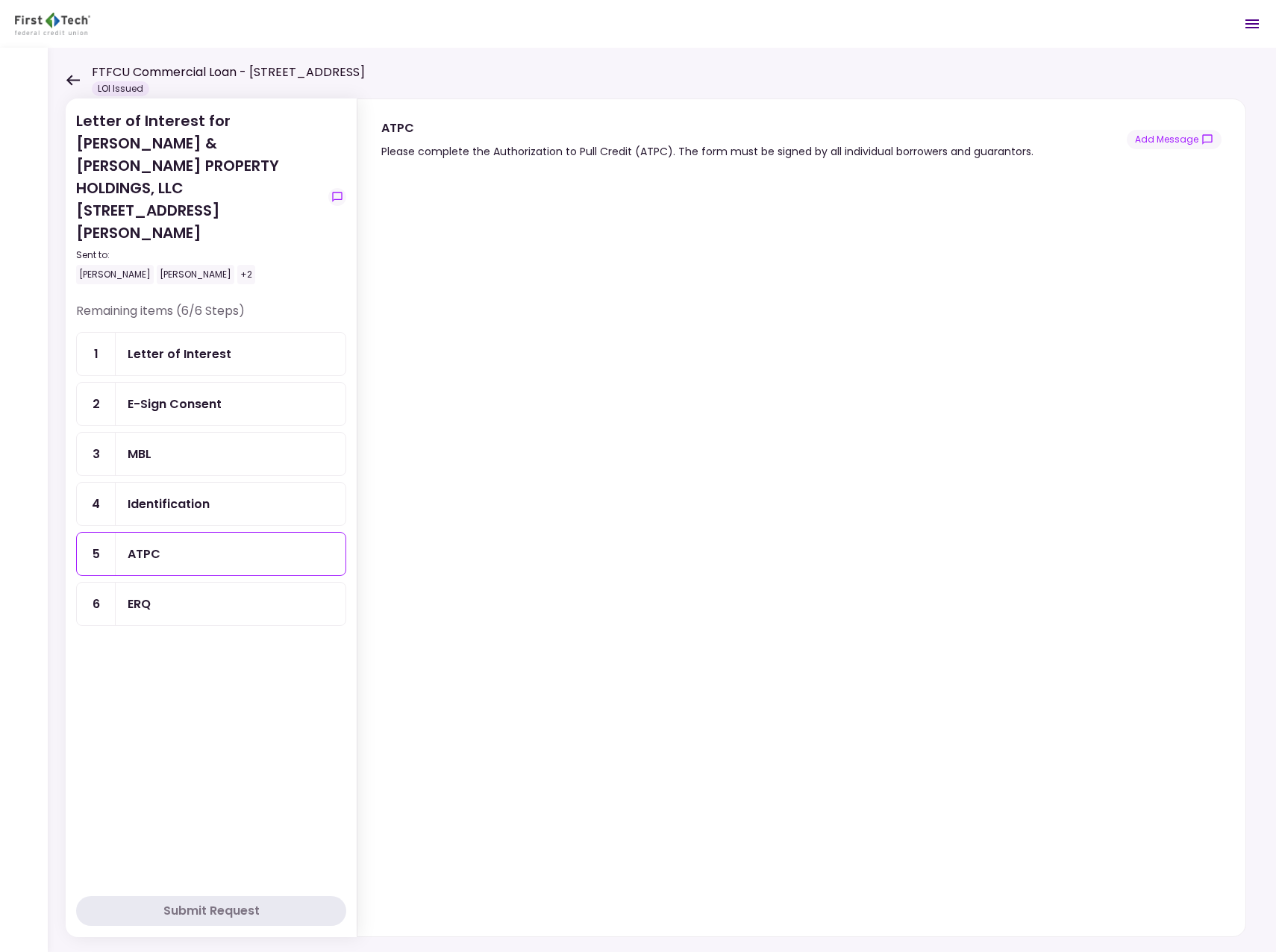
click at [208, 394] on div "E-Sign Consent" at bounding box center [175, 404] width 94 height 18
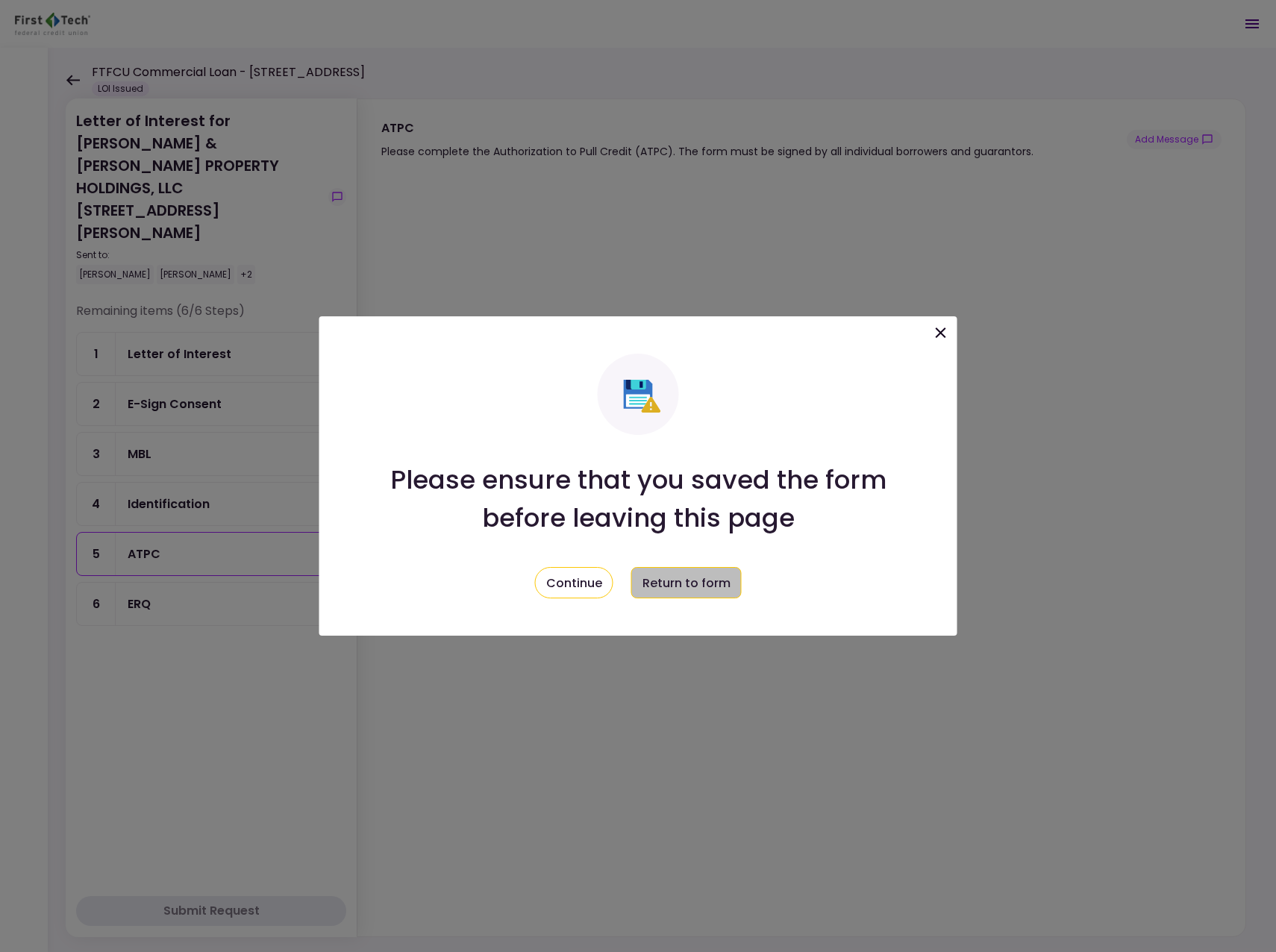
click at [667, 576] on button "Return to form" at bounding box center [687, 582] width 111 height 32
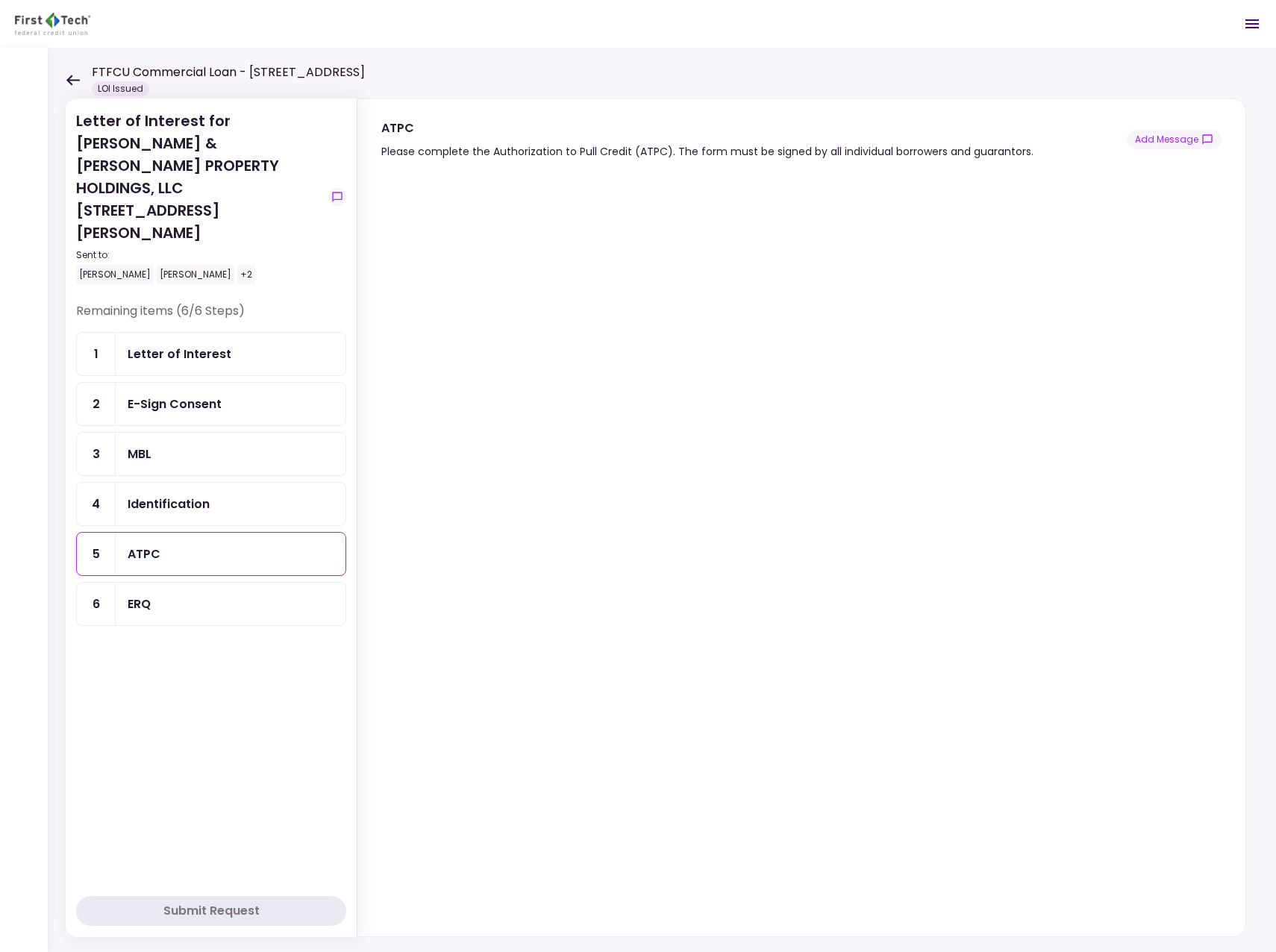
click at [180, 494] on div "Identification" at bounding box center [168, 504] width 82 height 18
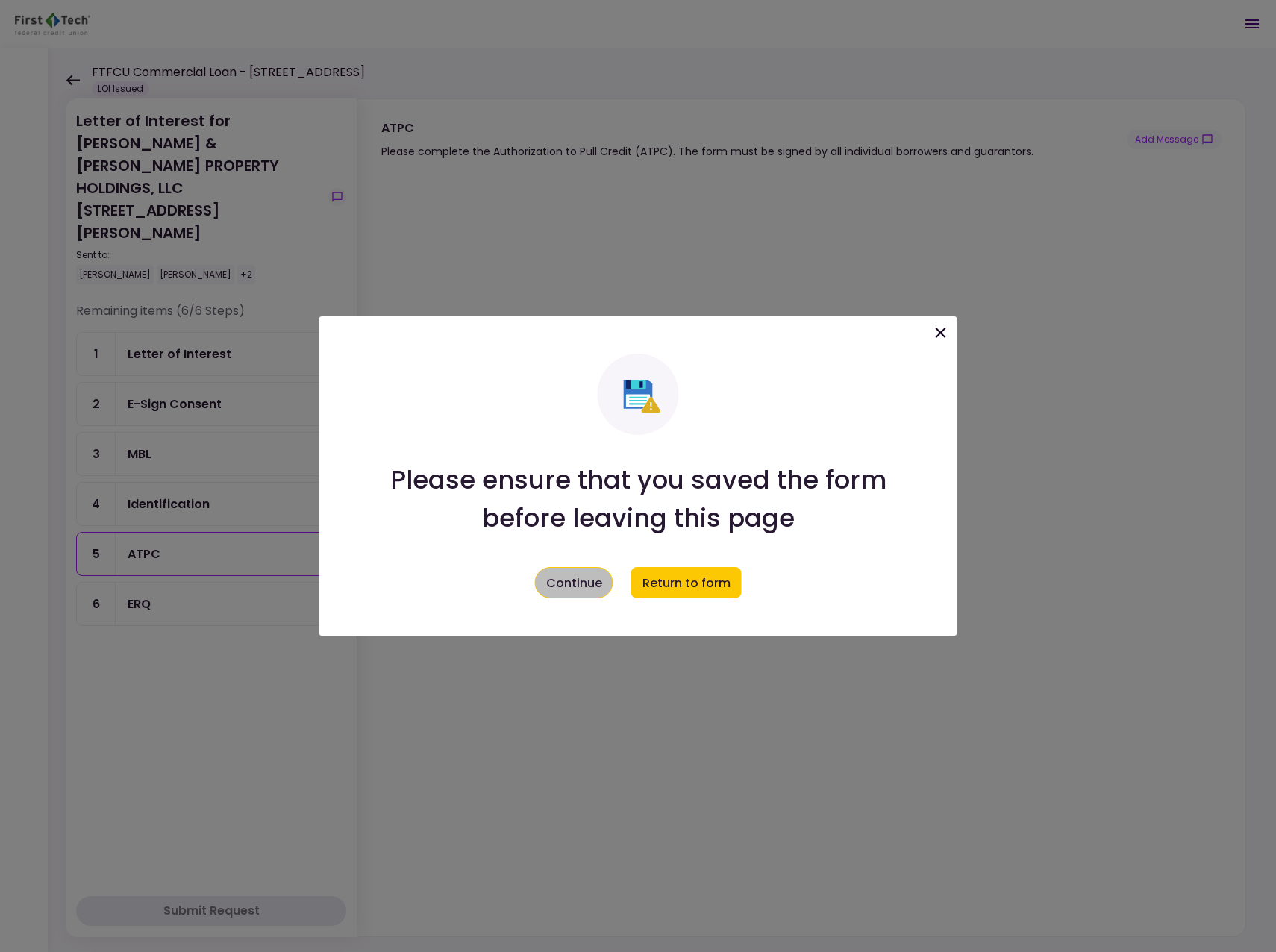
click at [583, 583] on button "Continue" at bounding box center [575, 582] width 78 height 32
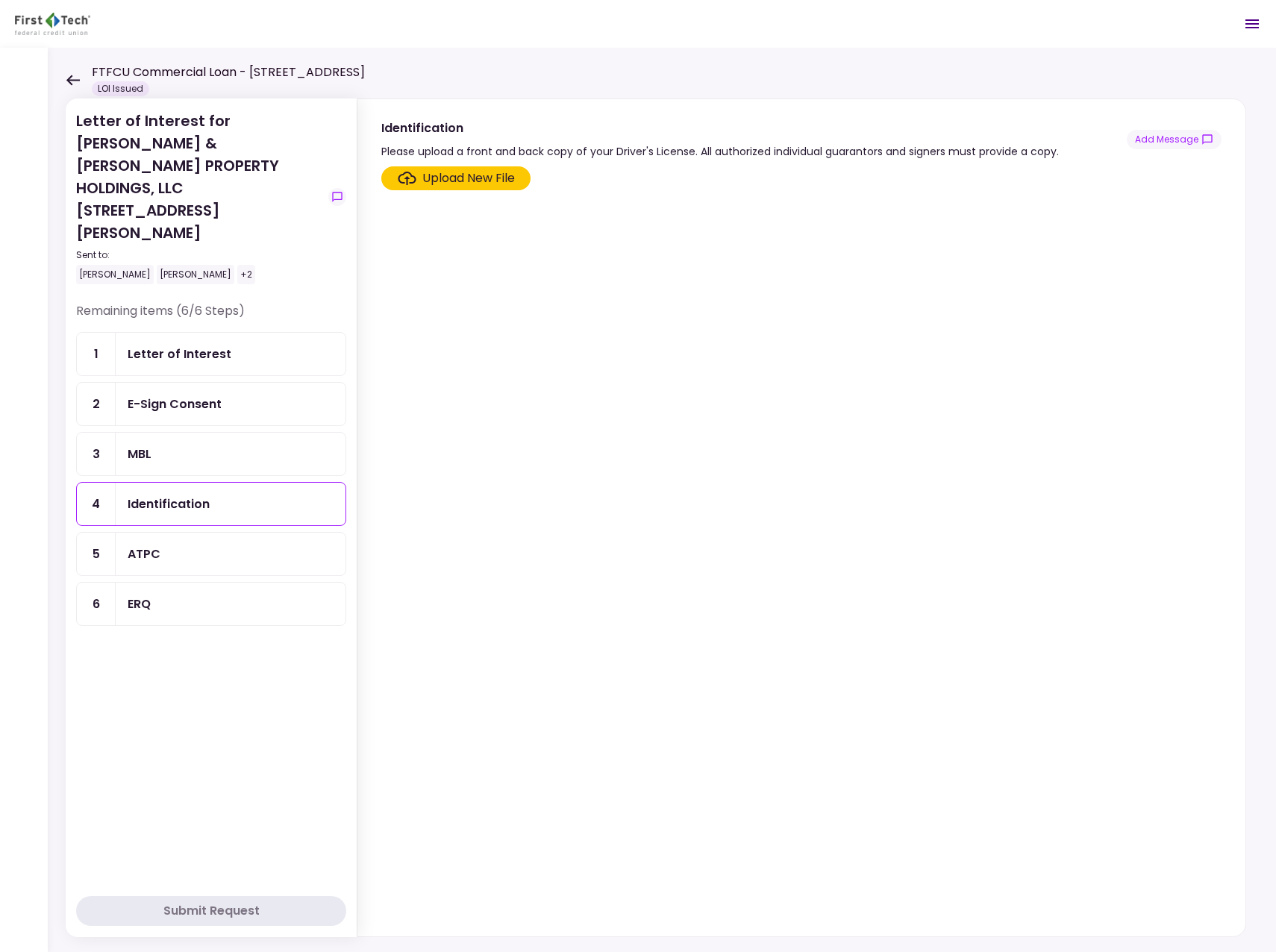
click at [154, 544] on div "ATPC" at bounding box center [144, 554] width 33 height 18
click at [150, 444] on div "MBL" at bounding box center [139, 454] width 24 height 18
click at [218, 544] on div "ATPC" at bounding box center [231, 554] width 206 height 18
click at [165, 433] on div "MBL" at bounding box center [230, 454] width 230 height 42
click at [210, 494] on div "Identification" at bounding box center [231, 504] width 206 height 18
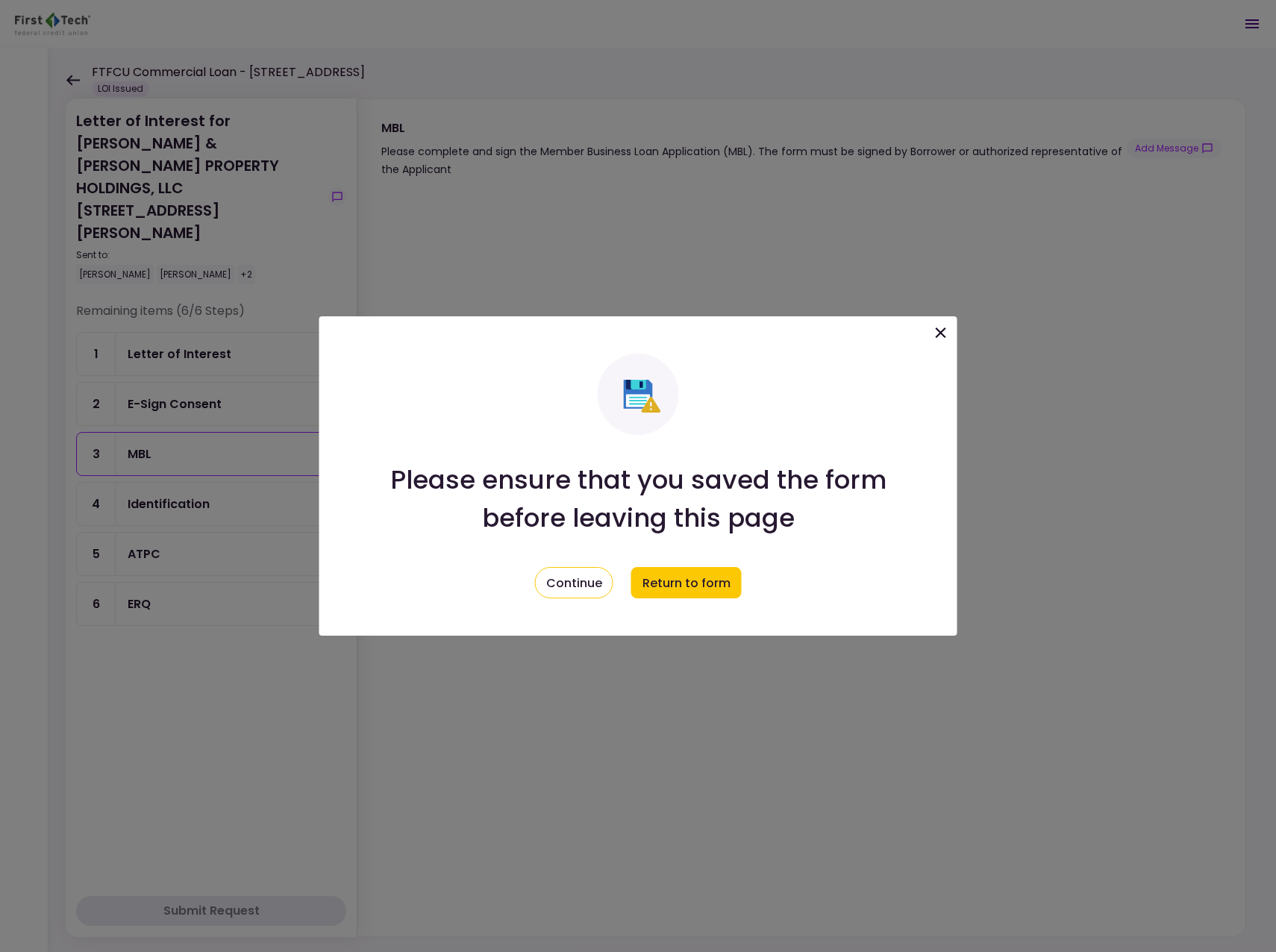
click at [195, 494] on div at bounding box center [638, 476] width 1276 height 952
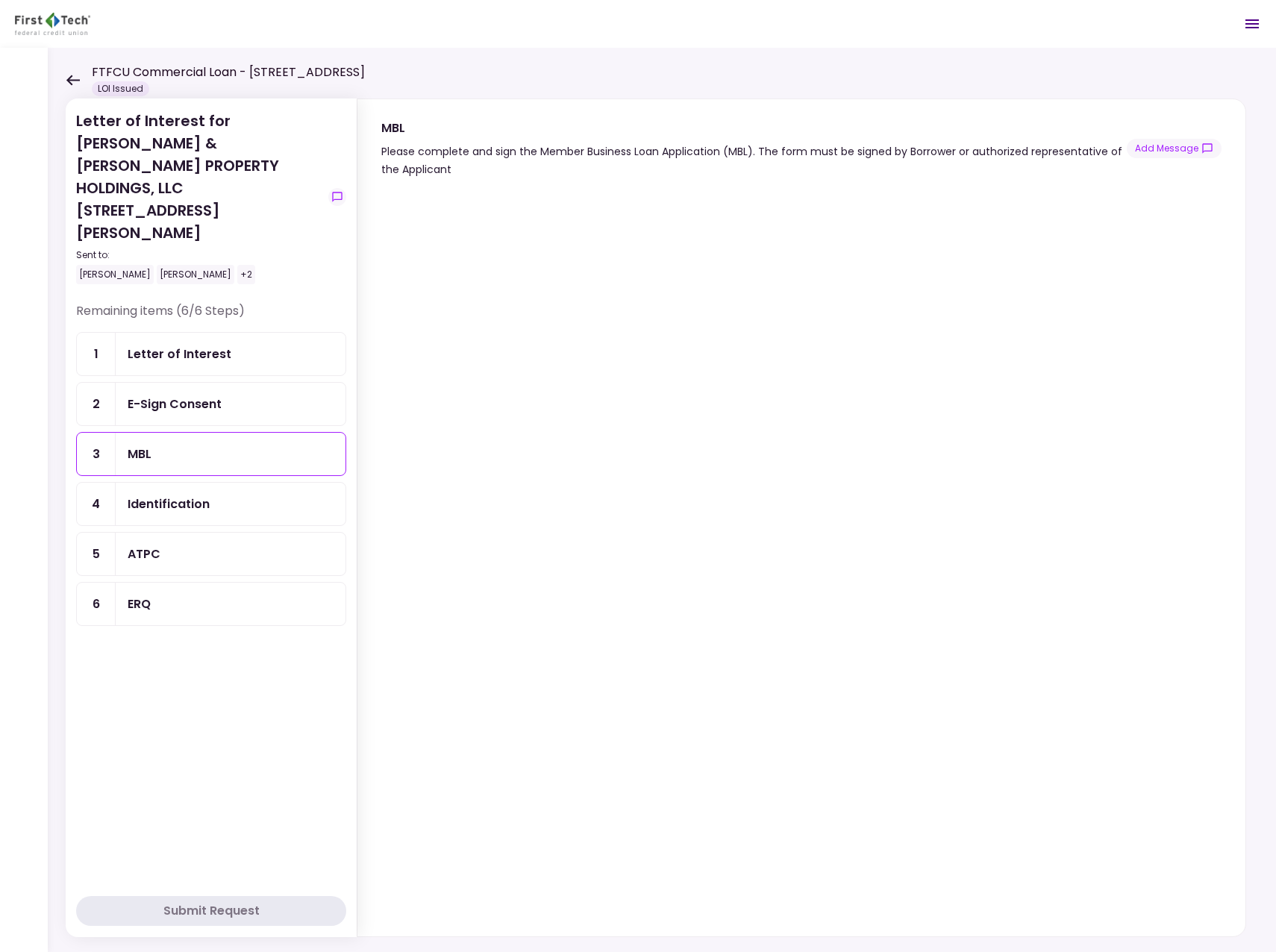
click at [171, 544] on div "ATPC" at bounding box center [231, 554] width 206 height 18
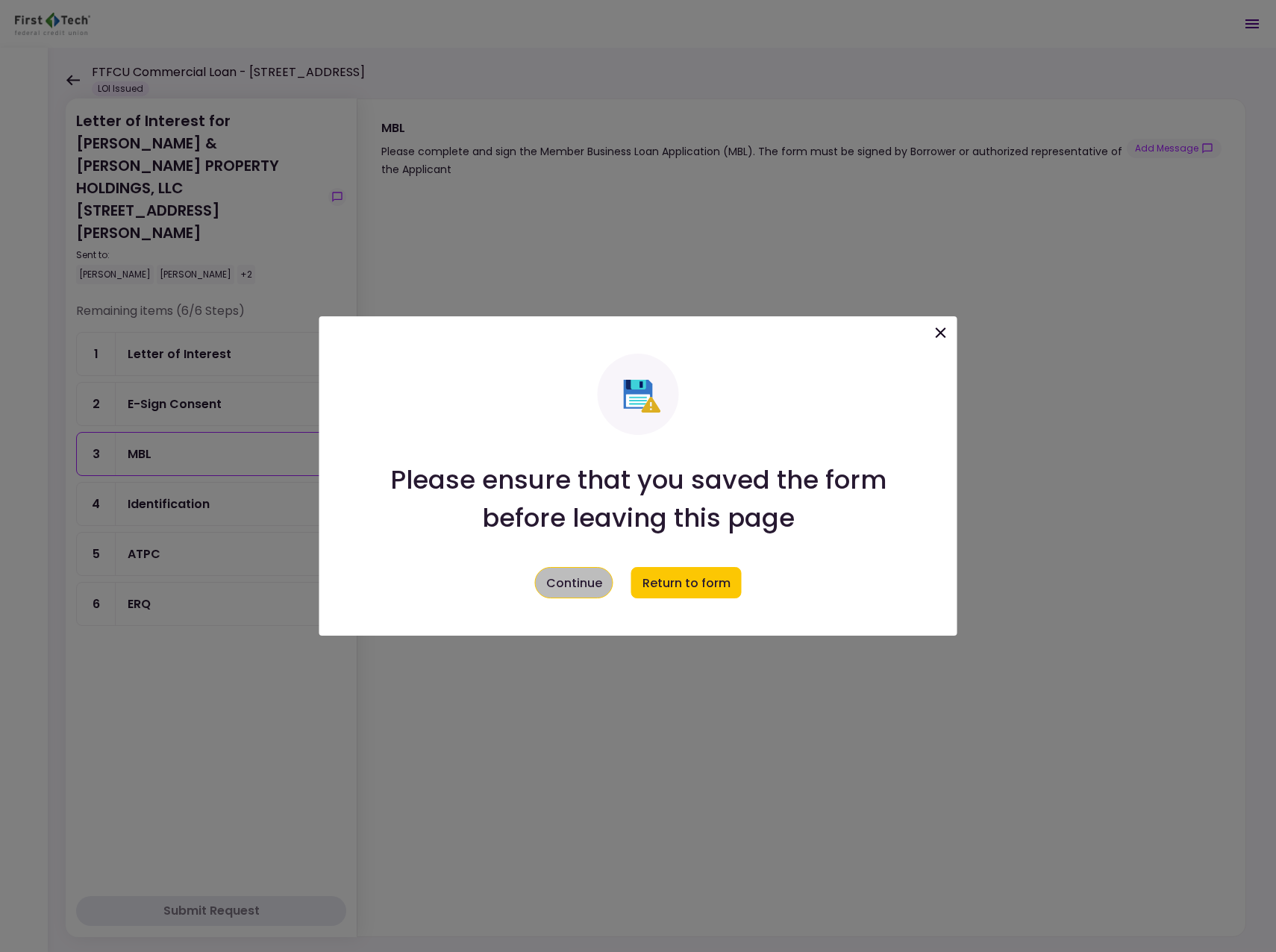
click at [568, 593] on button "Continue" at bounding box center [575, 582] width 78 height 32
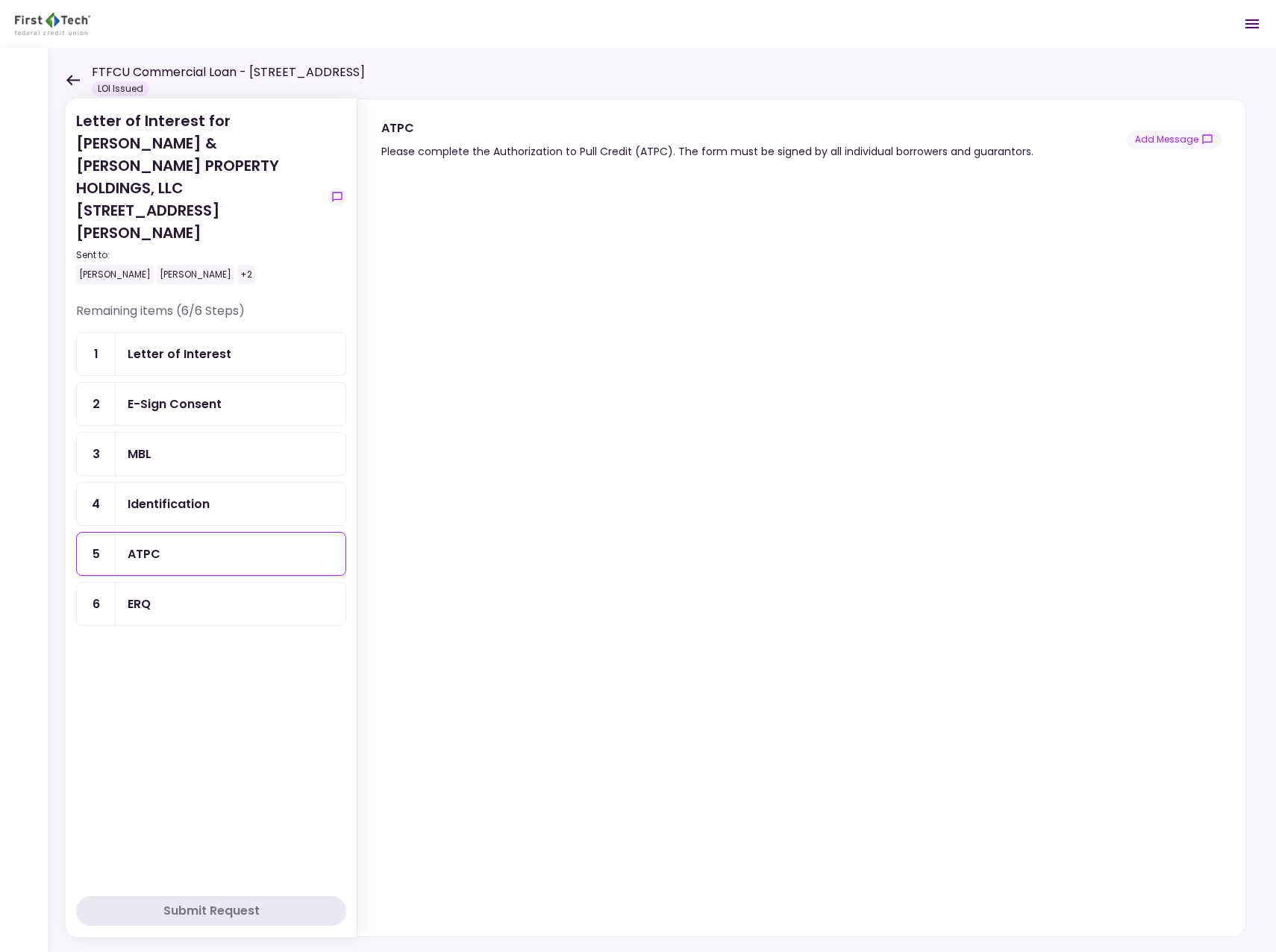
click at [160, 594] on div "ERQ" at bounding box center [231, 604] width 206 height 18
click at [195, 345] on div "Letter of Interest" at bounding box center [179, 354] width 104 height 18
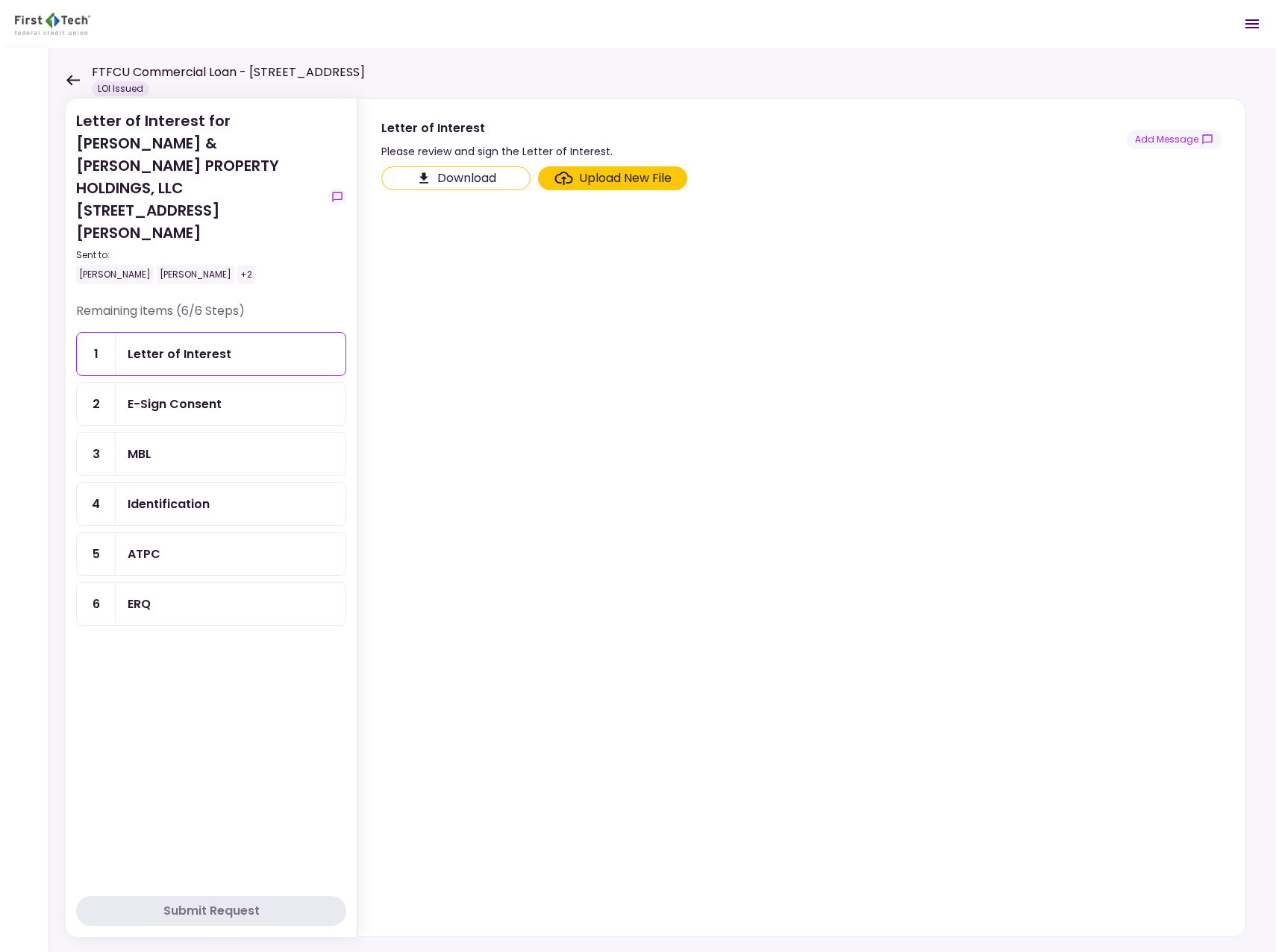
click at [471, 178] on button "Download" at bounding box center [456, 178] width 149 height 24
click at [231, 394] on div "E-Sign Consent" at bounding box center [231, 404] width 206 height 18
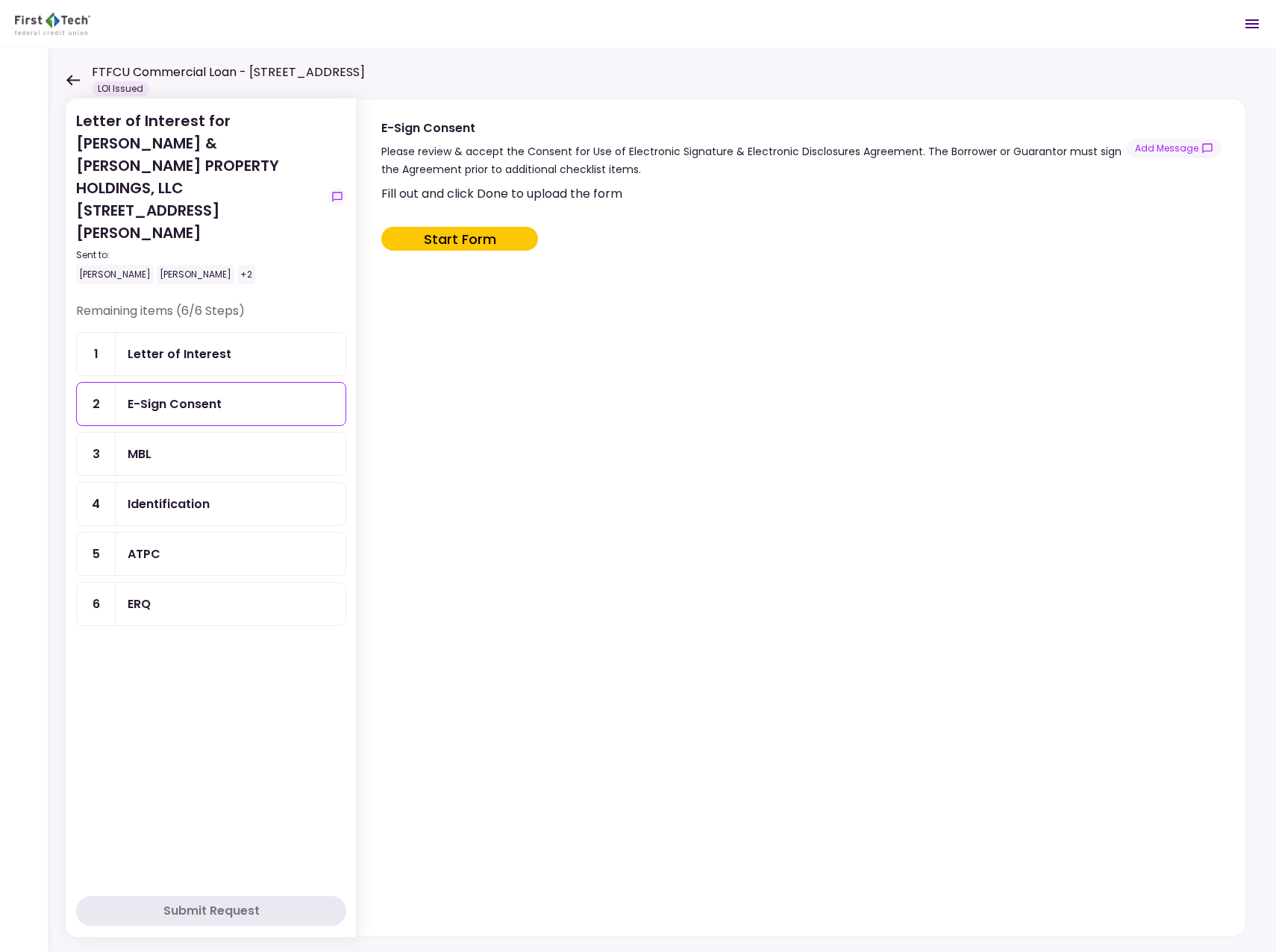
click at [192, 444] on div "MBL" at bounding box center [231, 454] width 206 height 18
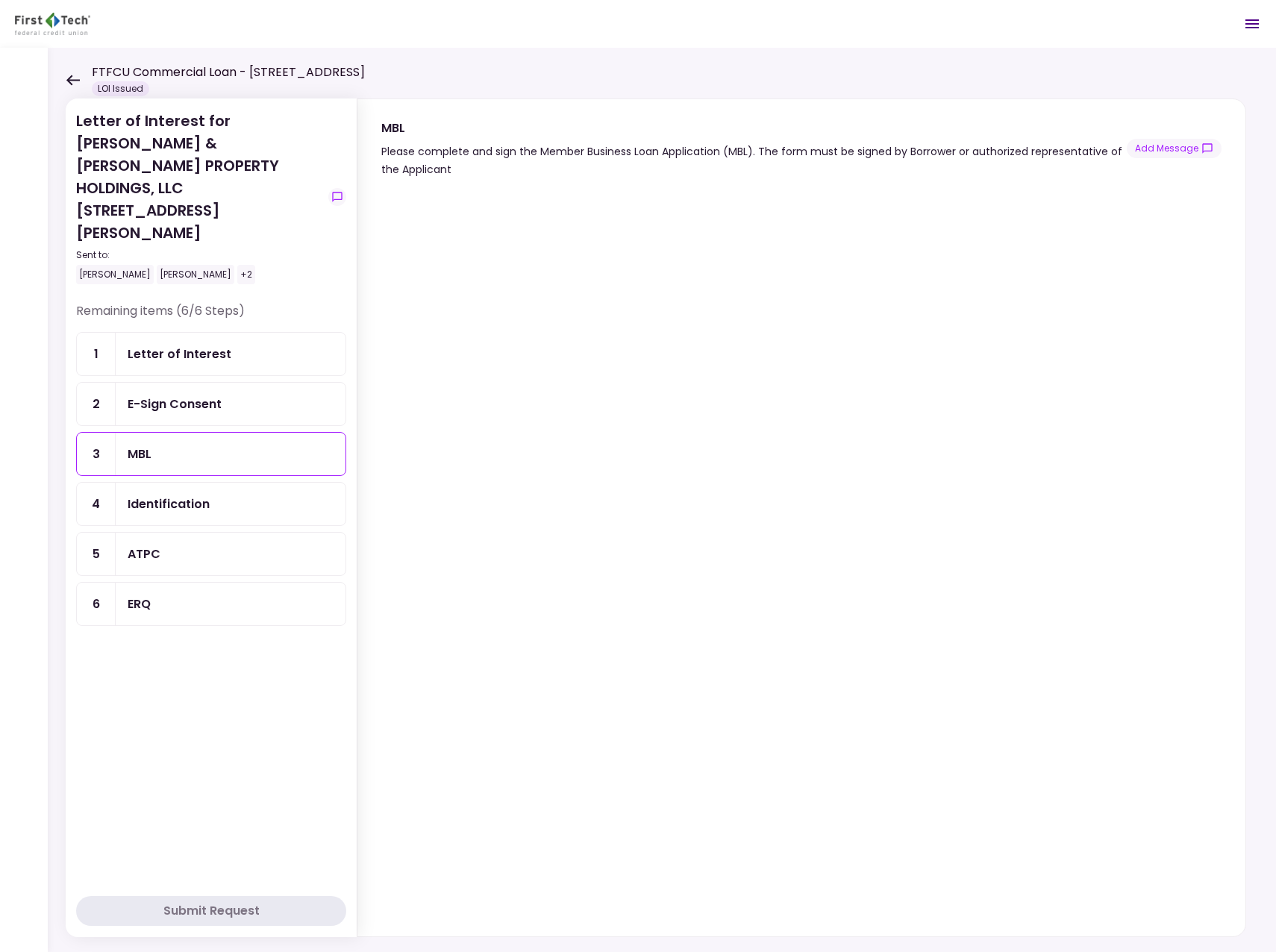
click at [178, 494] on div "Identification" at bounding box center [168, 504] width 82 height 18
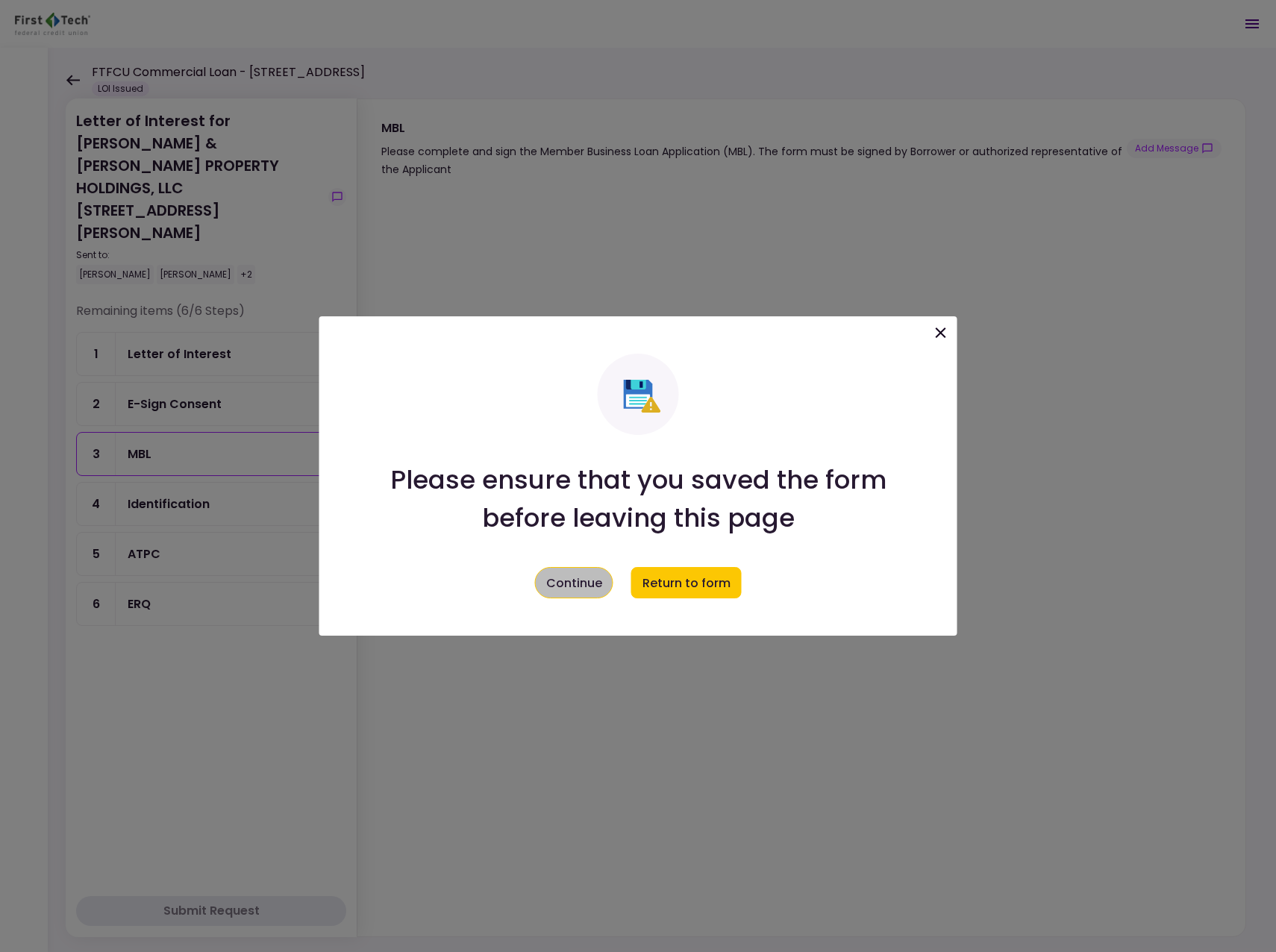
click at [579, 586] on button "Continue" at bounding box center [575, 582] width 78 height 32
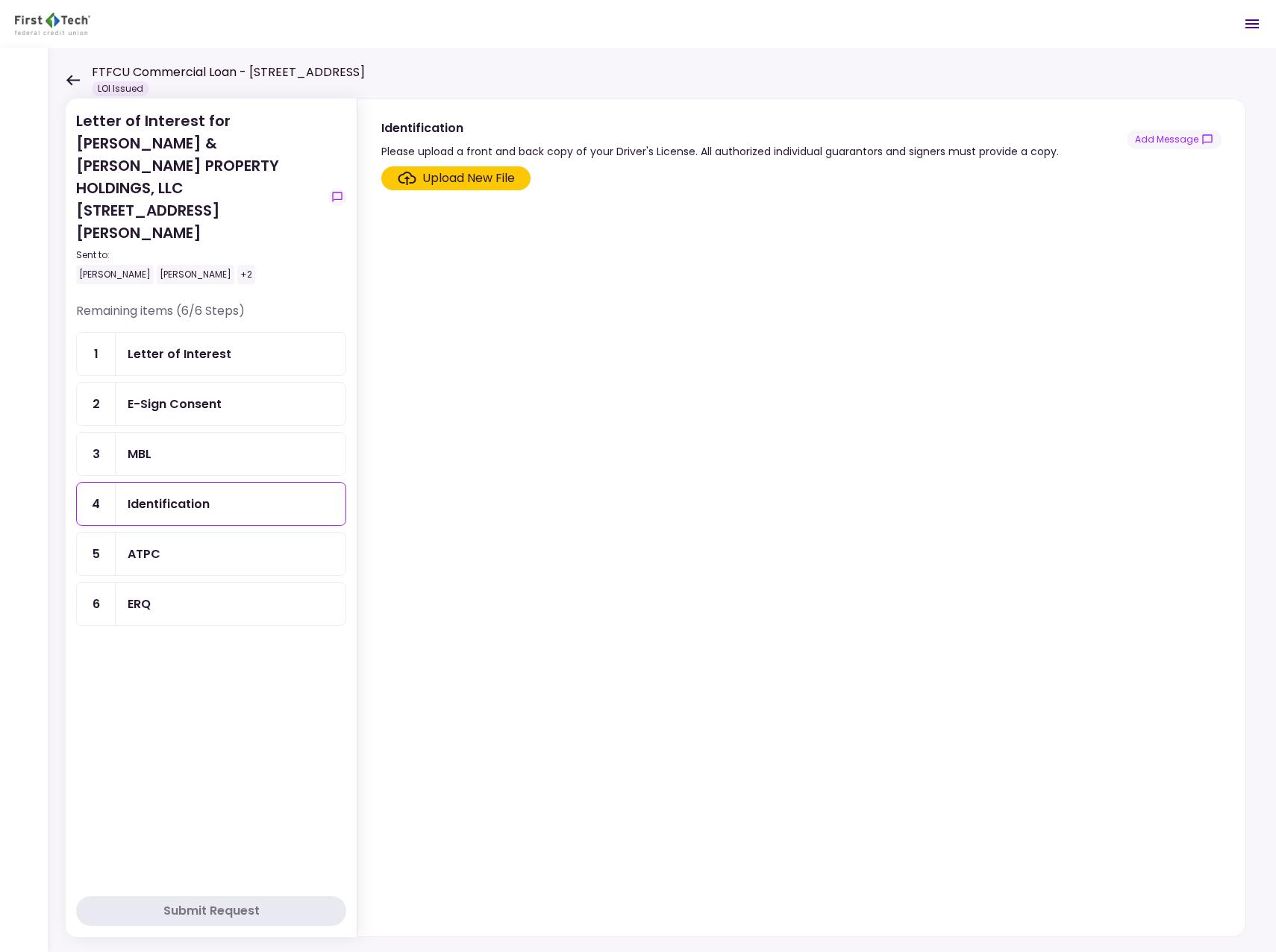
click at [148, 544] on div "ATPC" at bounding box center [144, 554] width 33 height 18
click at [168, 594] on div "ERQ" at bounding box center [231, 604] width 206 height 18
